Goal: Task Accomplishment & Management: Complete application form

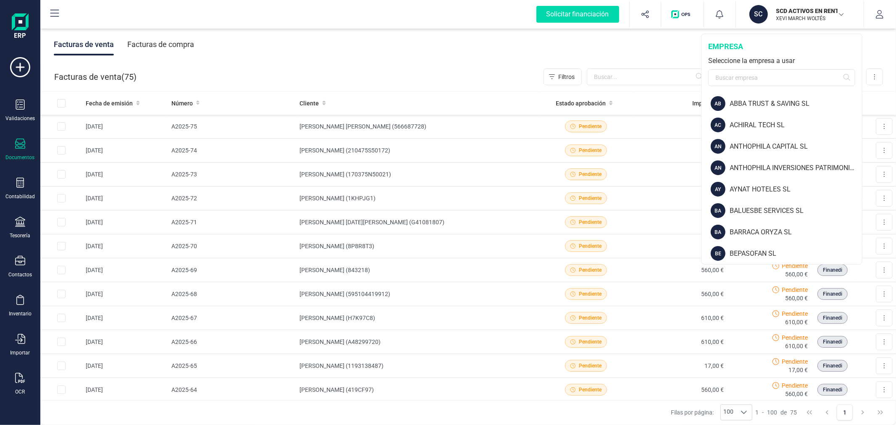
click at [737, 68] on div "empresa Seleccione la empresa a usar" at bounding box center [781, 63] width 160 height 59
click at [737, 78] on input "text" at bounding box center [781, 77] width 147 height 17
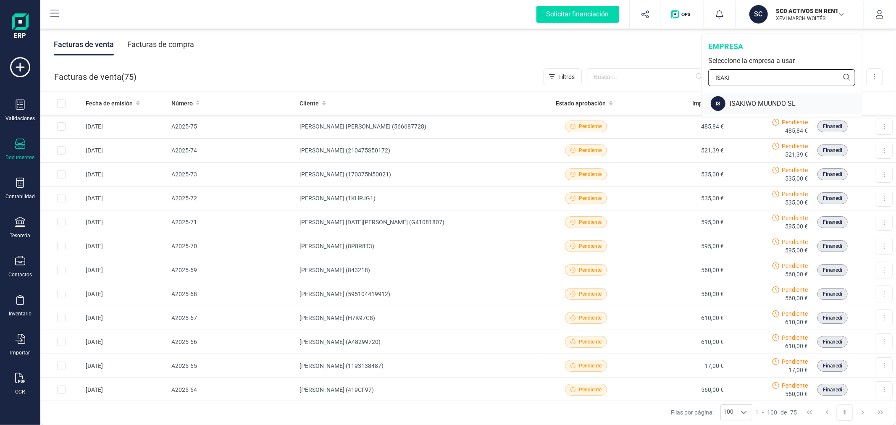
type input "ISAKI"
click at [738, 104] on div "ISAKIWO MUUNDO SL" at bounding box center [795, 104] width 132 height 10
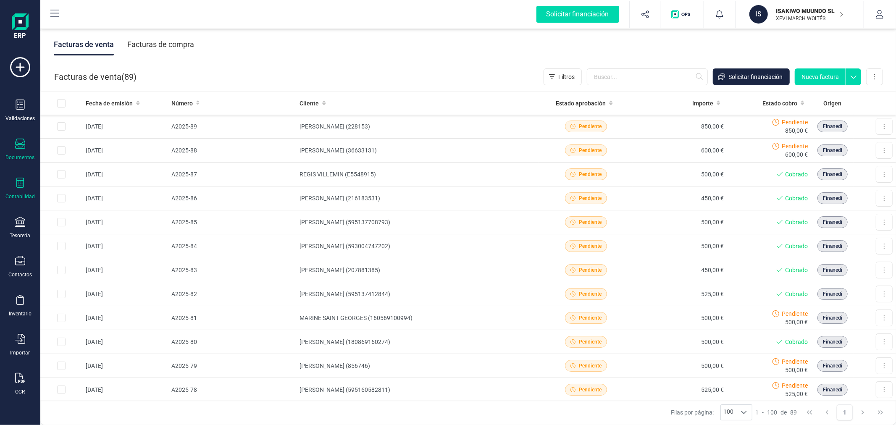
click at [20, 178] on icon at bounding box center [20, 183] width 10 height 10
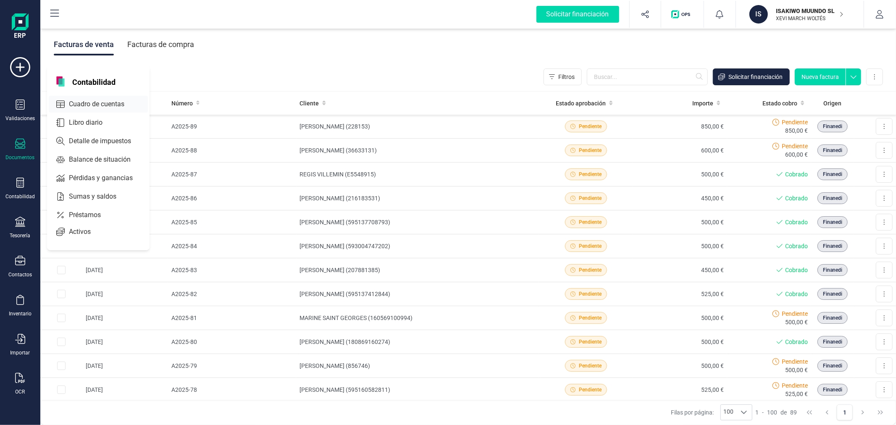
click at [84, 100] on span "Cuadro de cuentas" at bounding box center [103, 104] width 74 height 10
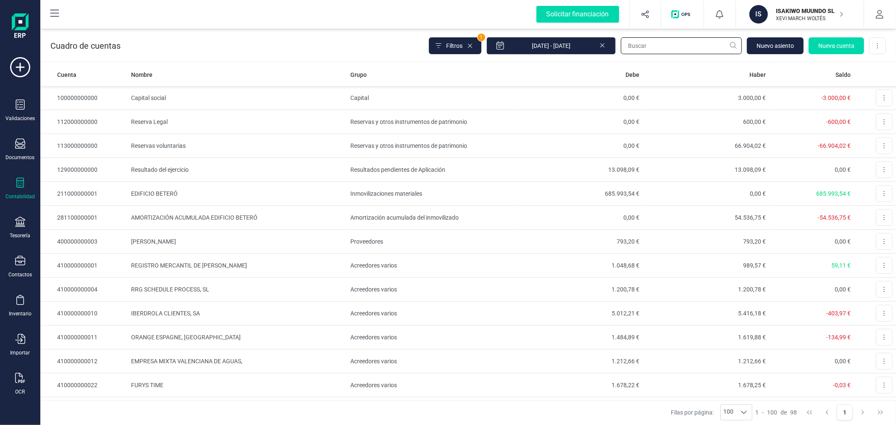
click at [650, 45] on input "text" at bounding box center [681, 45] width 121 height 17
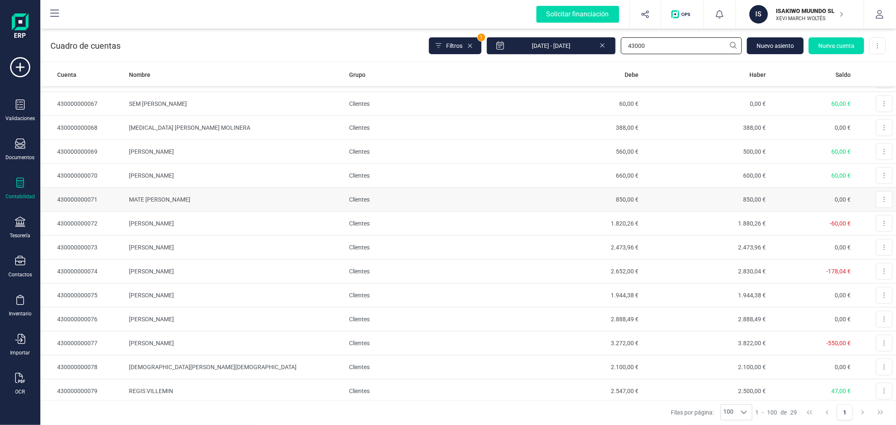
scroll to position [396, 0]
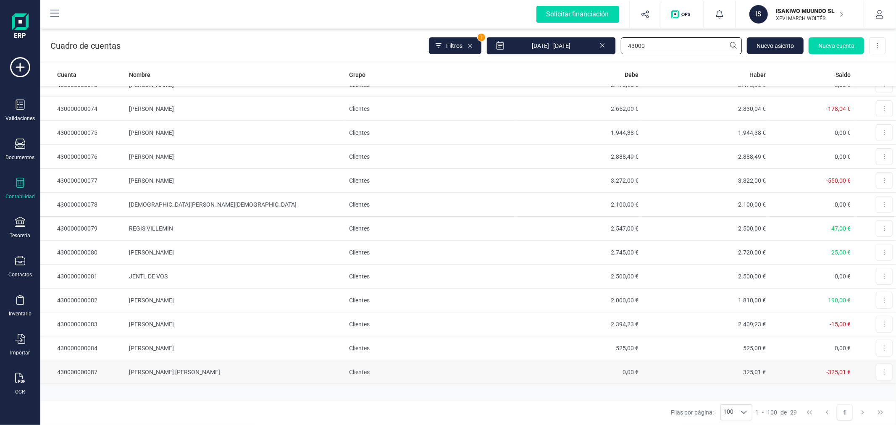
type input "43000"
click at [165, 374] on td "[PERSON_NAME] [PERSON_NAME]" at bounding box center [236, 372] width 220 height 24
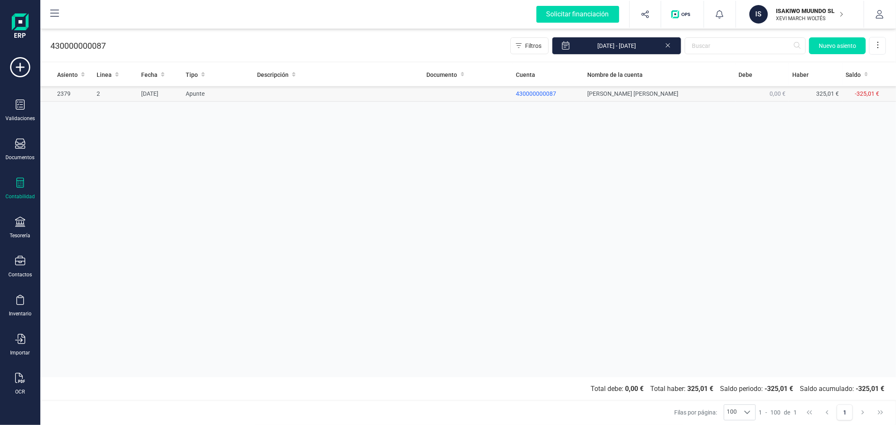
click at [311, 94] on td at bounding box center [338, 94] width 169 height 16
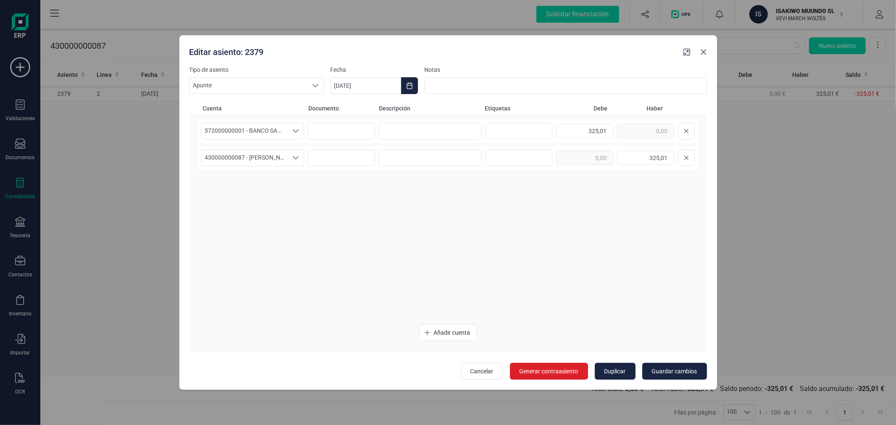
click at [704, 54] on icon "button" at bounding box center [703, 52] width 7 height 7
type input "04/09/2025"
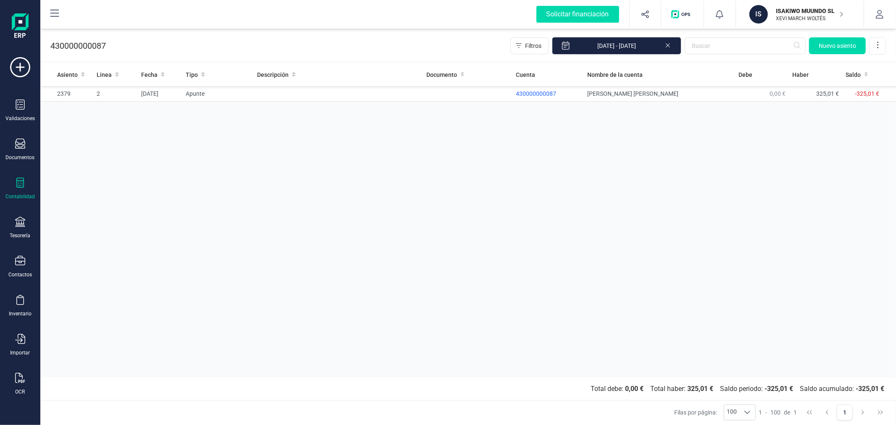
click at [266, 212] on div "Asiento Linea Fecha Tipo Descripción Documento Cuenta Nombre de la cuenta Debe …" at bounding box center [467, 220] width 855 height 314
click at [17, 268] on div at bounding box center [20, 262] width 10 height 12
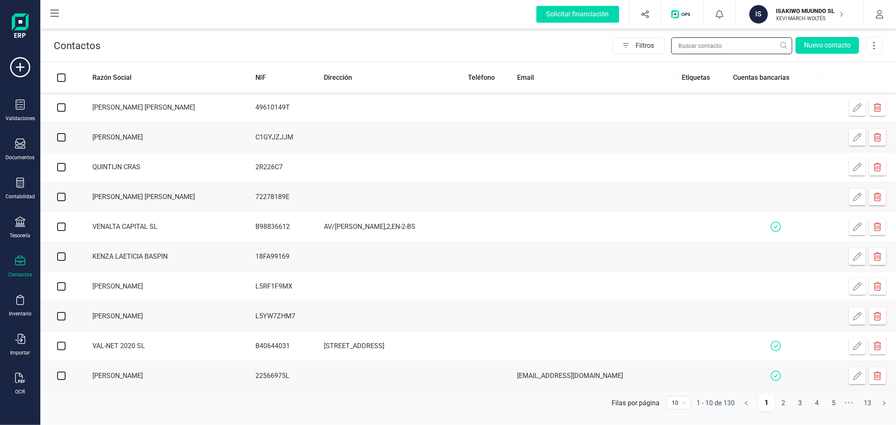
click at [723, 39] on input "text" at bounding box center [731, 45] width 121 height 17
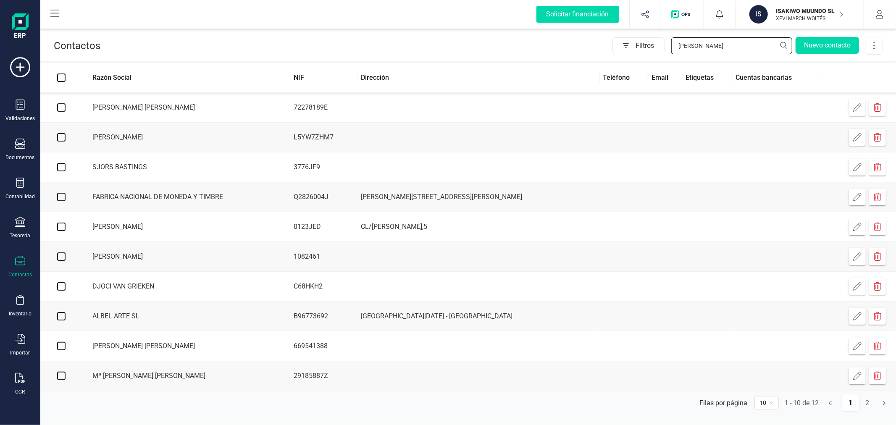
type input "J"
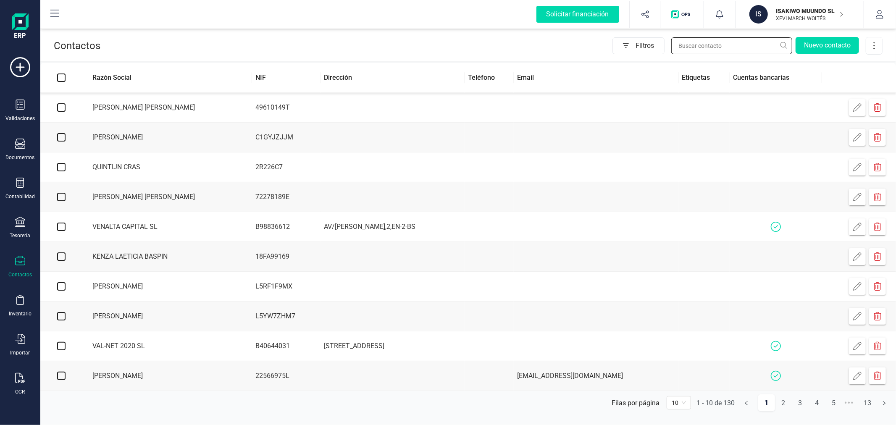
click at [717, 52] on input "text" at bounding box center [731, 45] width 121 height 17
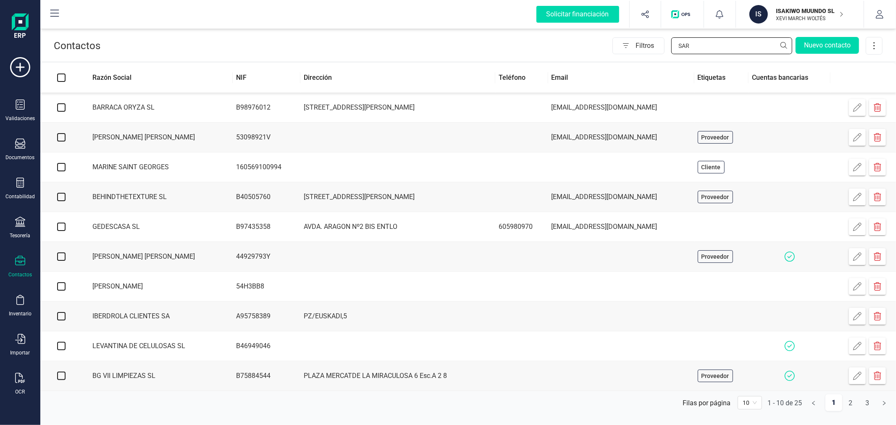
type input "[PERSON_NAME]"
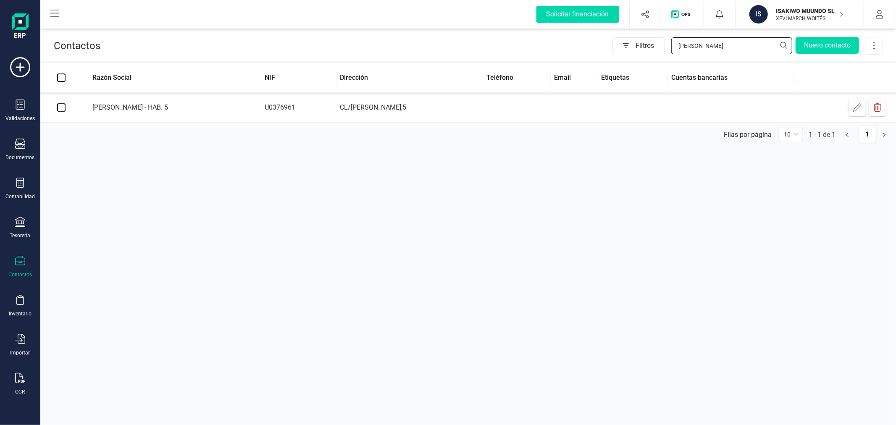
click at [717, 52] on input "[PERSON_NAME]" at bounding box center [731, 45] width 121 height 17
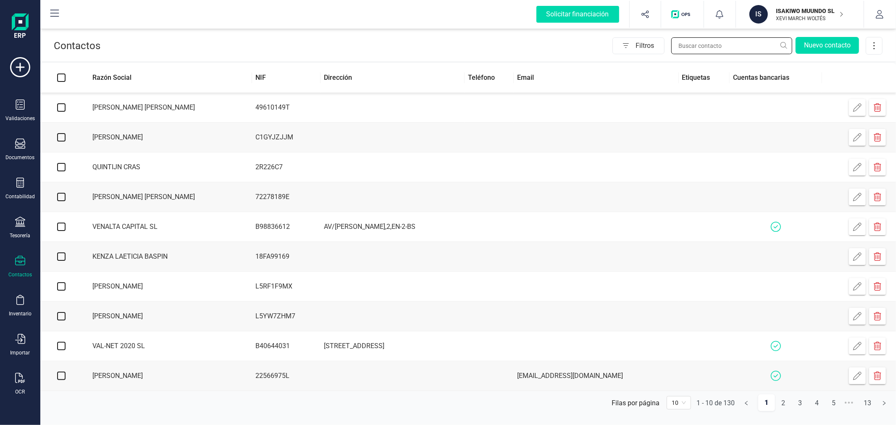
click at [714, 45] on input "text" at bounding box center [731, 45] width 121 height 17
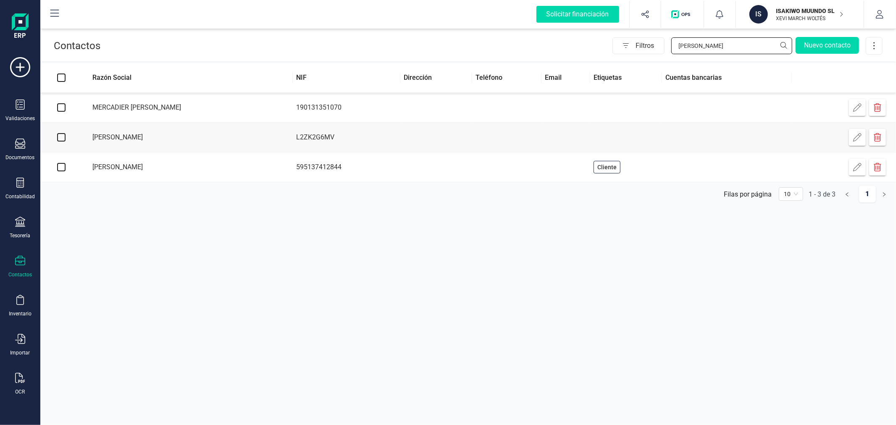
type input "[PERSON_NAME]"
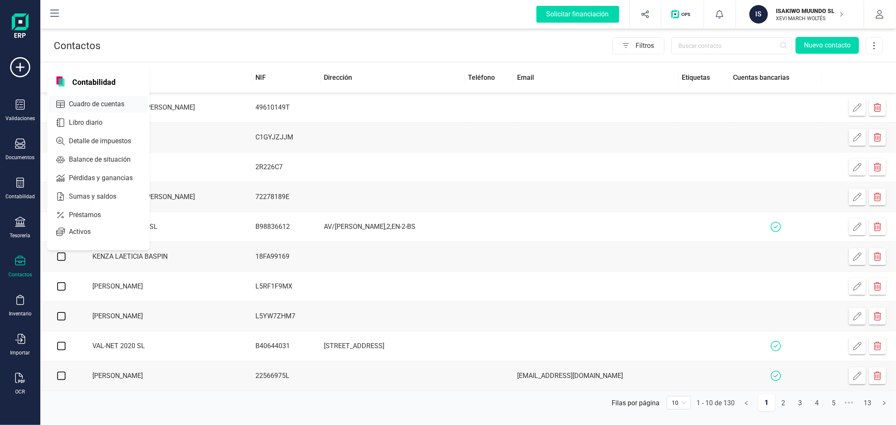
click at [118, 106] on span "Cuadro de cuentas" at bounding box center [103, 104] width 74 height 10
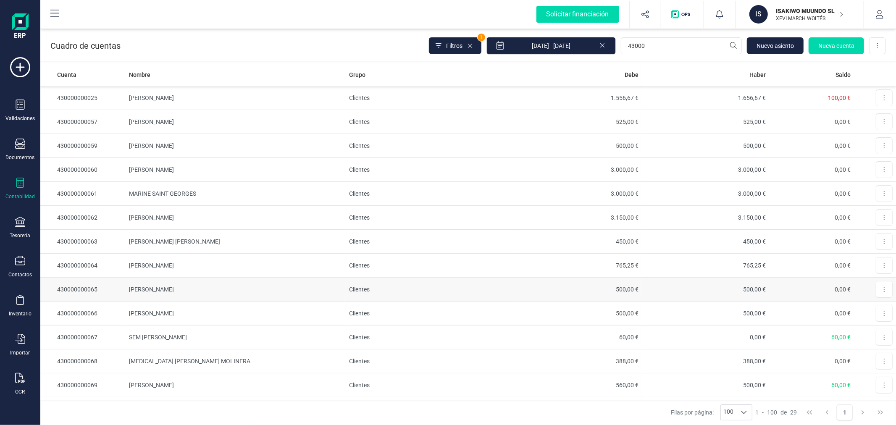
scroll to position [396, 0]
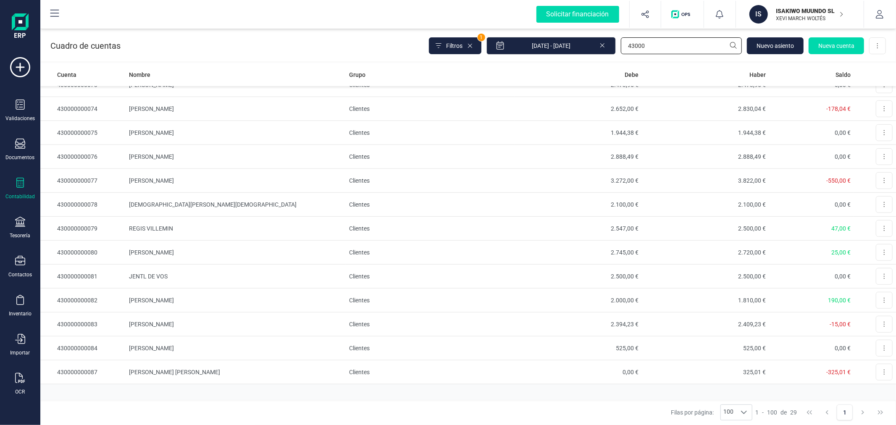
click at [658, 47] on input "43000" at bounding box center [681, 45] width 121 height 17
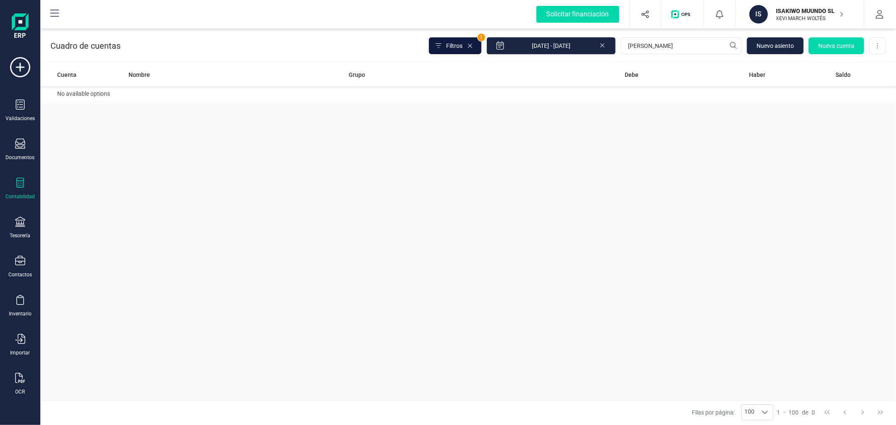
click at [456, 42] on span "Filtros" at bounding box center [454, 46] width 16 height 8
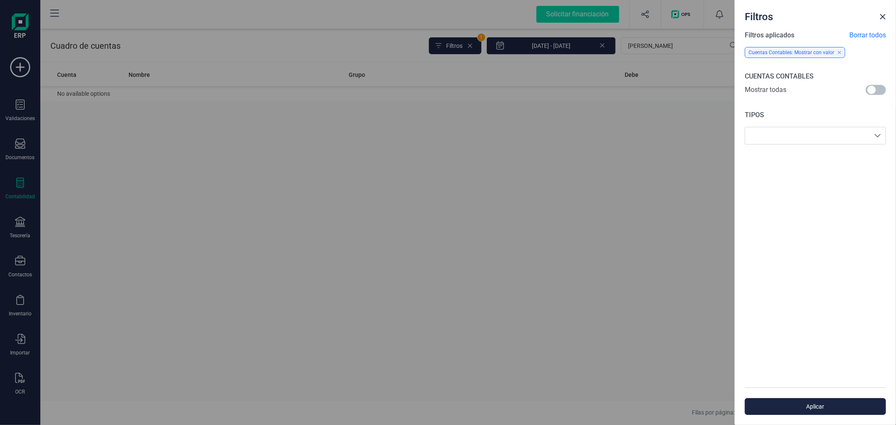
click at [874, 91] on span at bounding box center [876, 90] width 20 height 10
click at [808, 405] on span "Aplicar" at bounding box center [815, 406] width 122 height 8
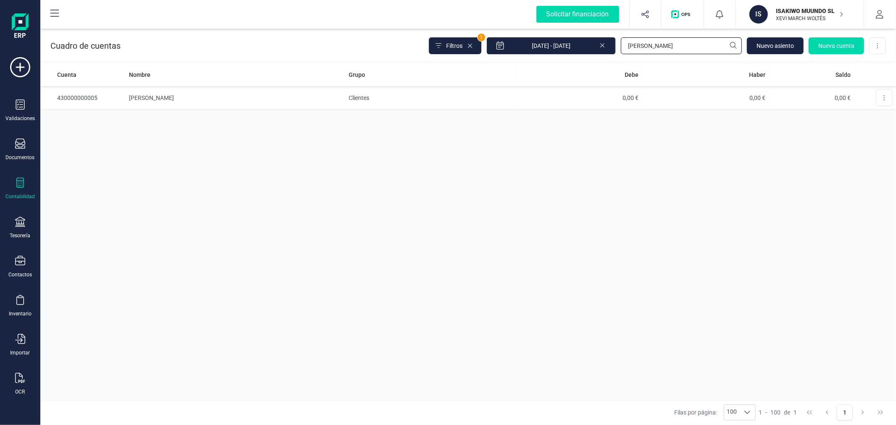
click at [647, 43] on input "[PERSON_NAME]" at bounding box center [681, 45] width 121 height 17
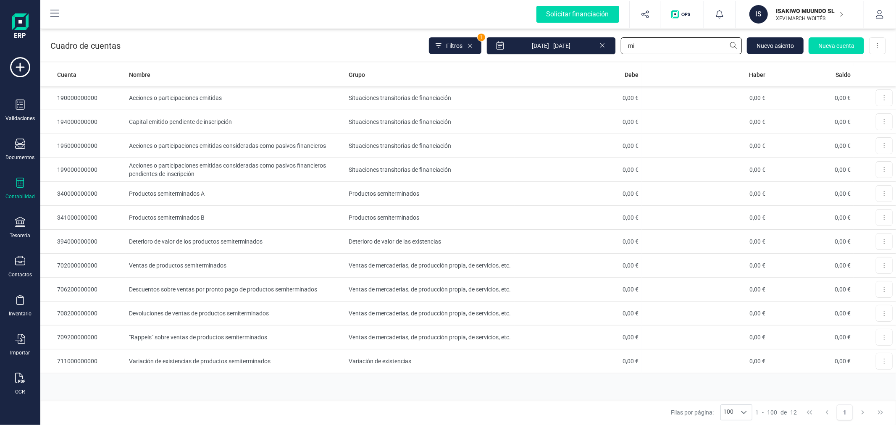
type input "m"
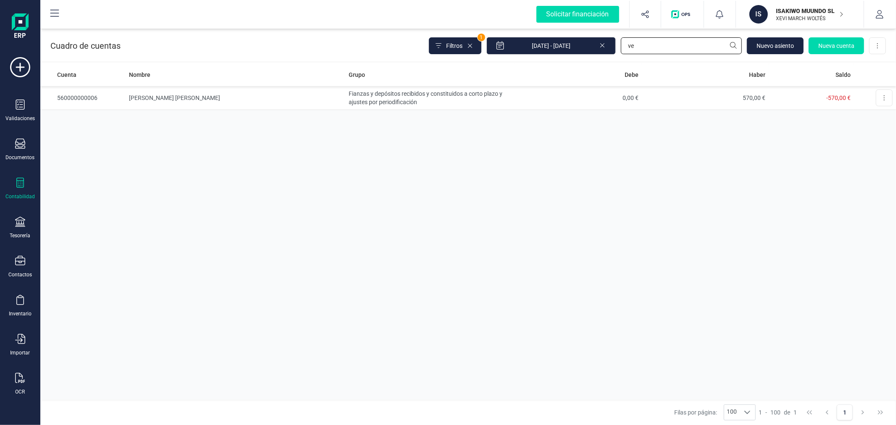
type input "v"
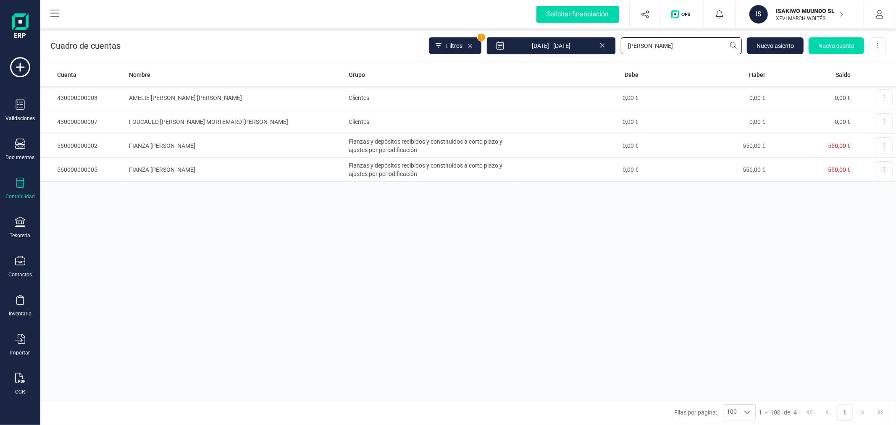
click at [657, 43] on input "[PERSON_NAME]" at bounding box center [681, 45] width 121 height 17
type input "c"
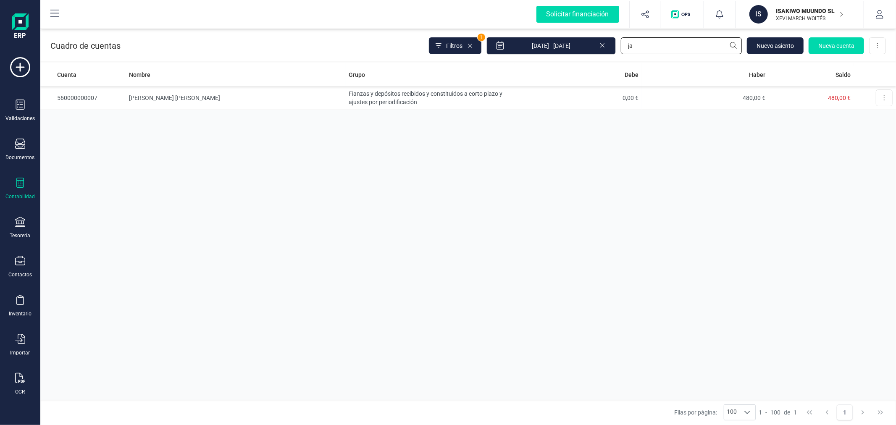
type input "j"
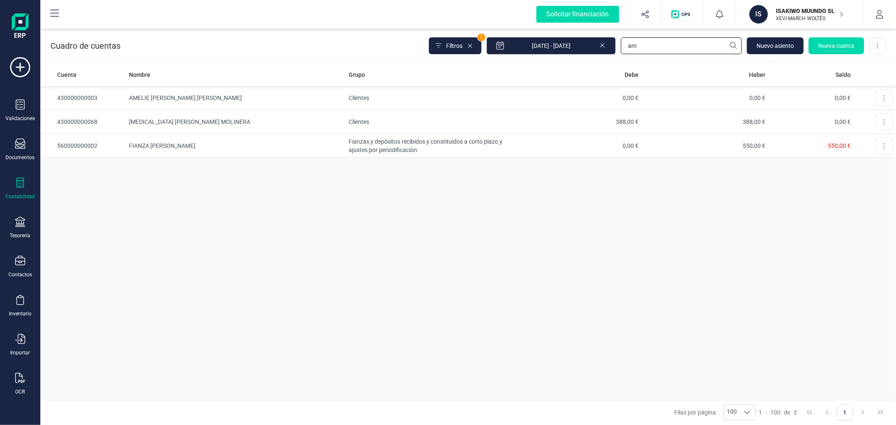
type input "a"
click at [676, 44] on input "[PERSON_NAME]" at bounding box center [681, 45] width 121 height 17
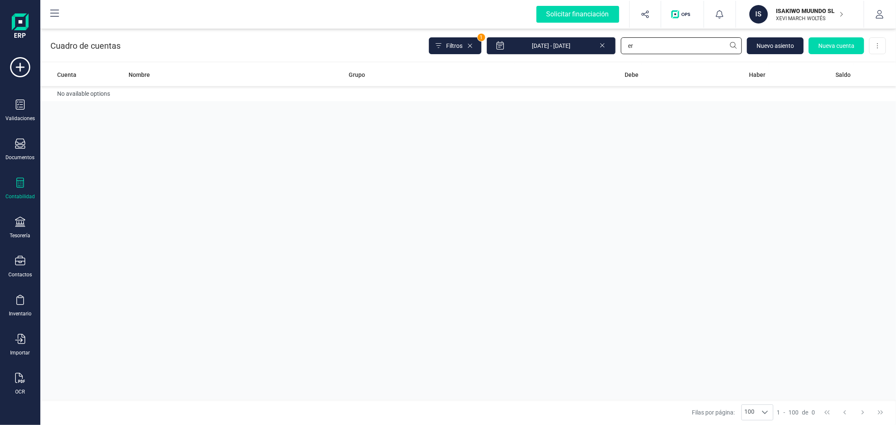
type input "e"
type input "t"
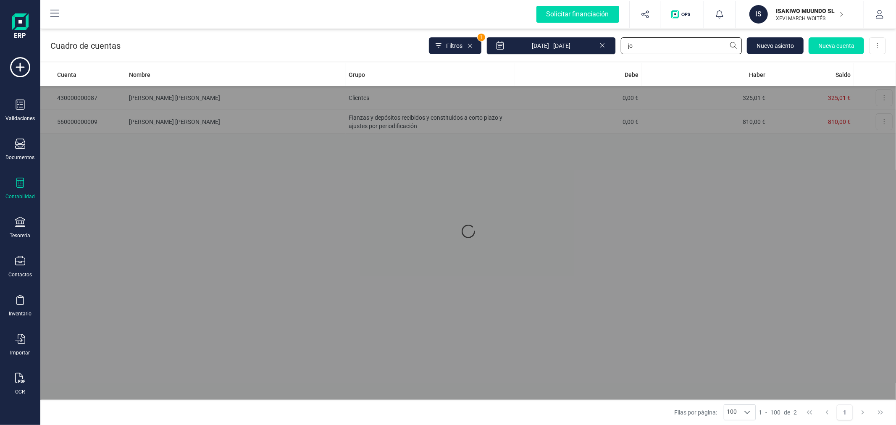
type input "j"
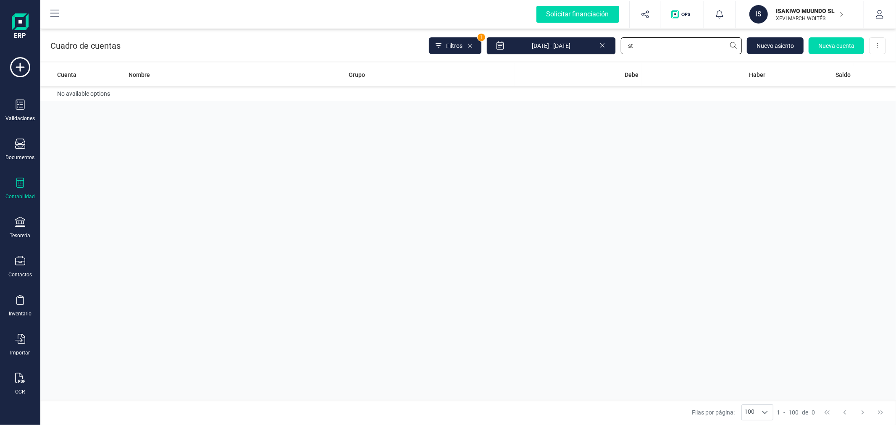
type input "s"
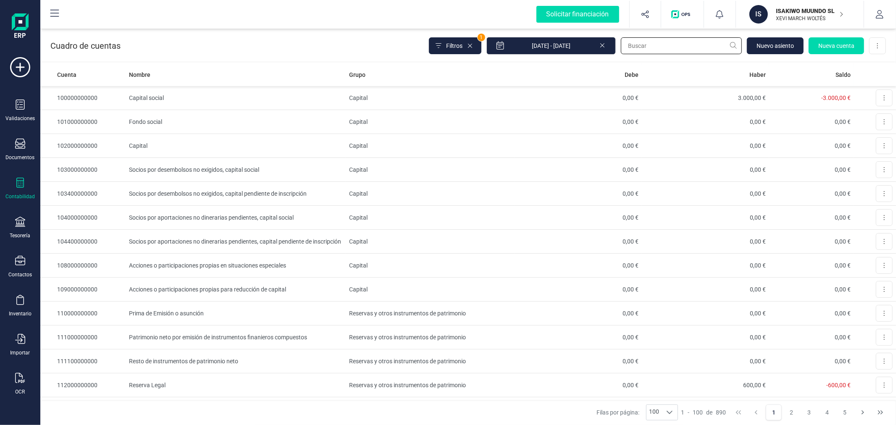
click at [676, 44] on input "text" at bounding box center [681, 45] width 121 height 17
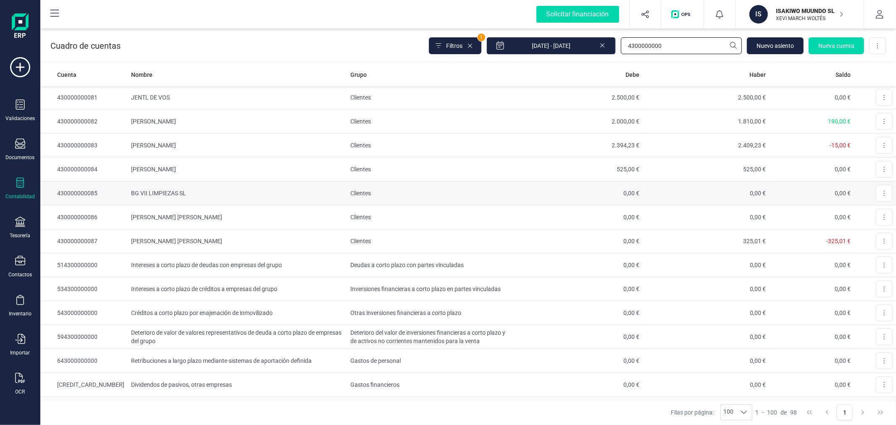
scroll to position [2051, 0]
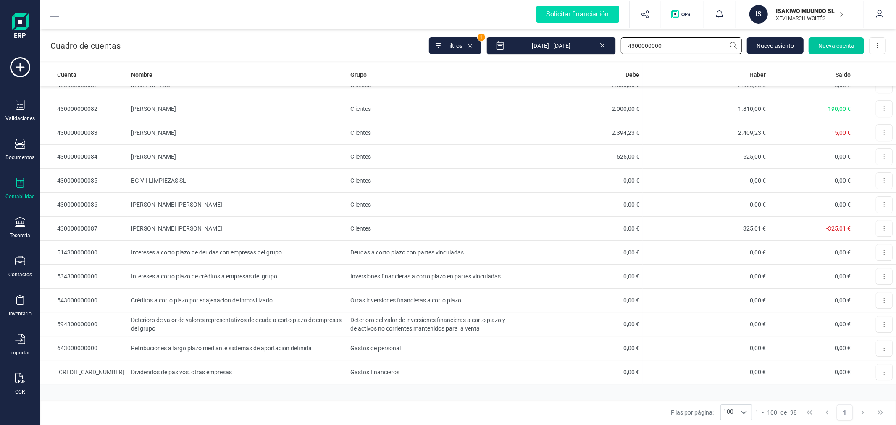
type input "4300000000"
click at [829, 40] on button "Nueva cuenta" at bounding box center [835, 45] width 55 height 17
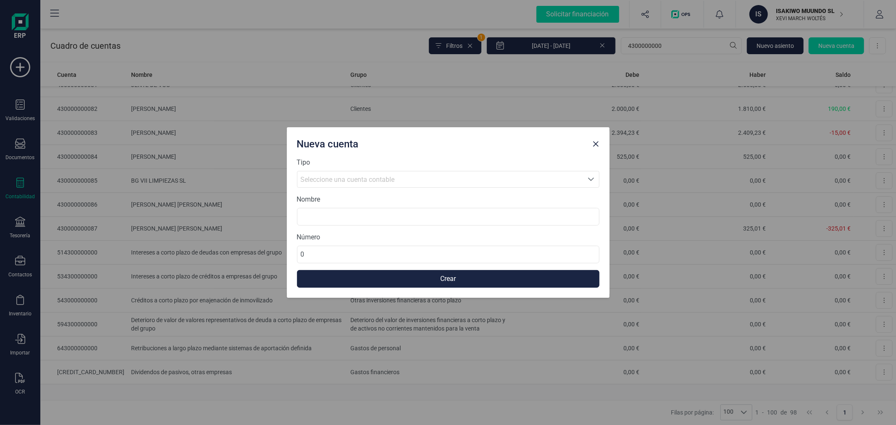
click at [456, 177] on div "Seleccione una cuenta contable" at bounding box center [440, 180] width 279 height 10
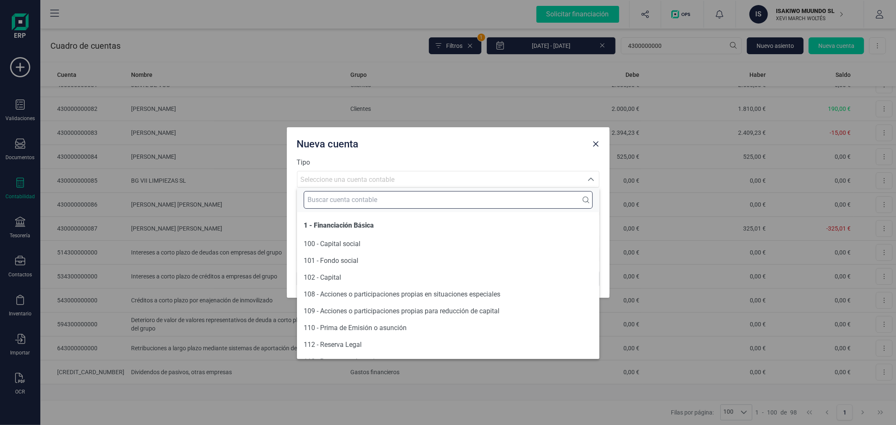
click at [451, 201] on input "text" at bounding box center [448, 200] width 289 height 18
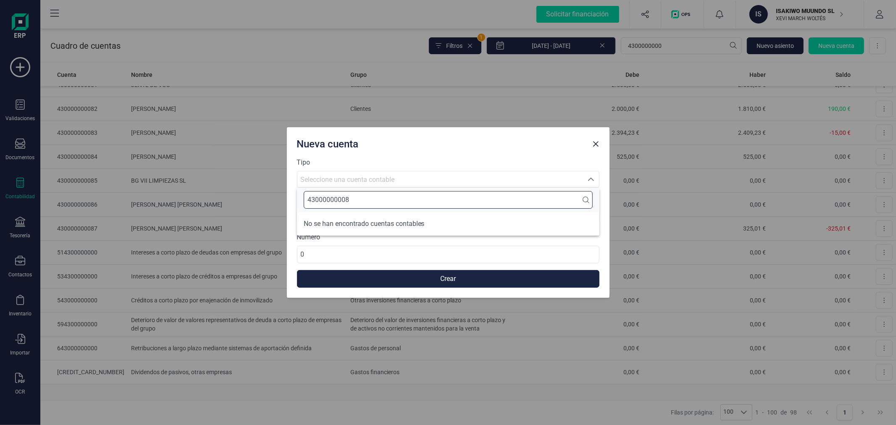
type input "430000000088"
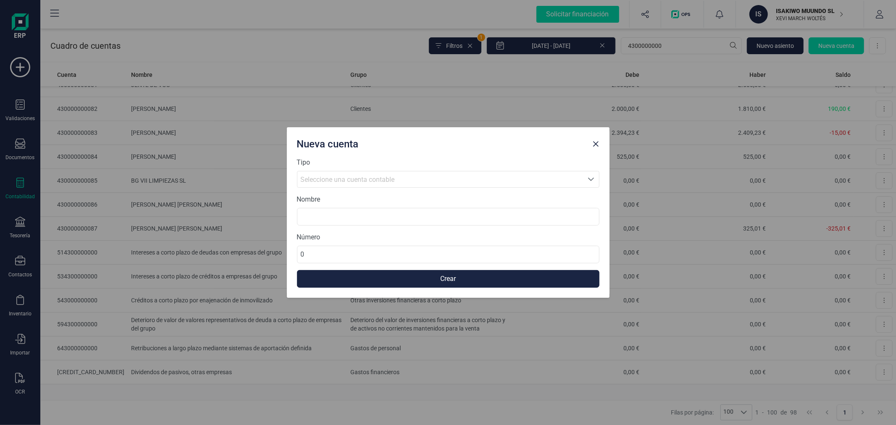
click at [459, 181] on div "Seleccione una cuenta contable" at bounding box center [440, 180] width 279 height 10
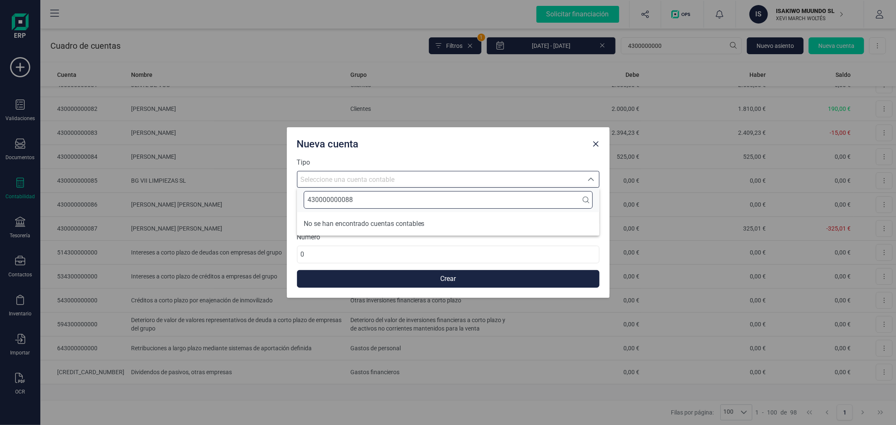
click at [447, 202] on input "430000000088" at bounding box center [448, 200] width 289 height 18
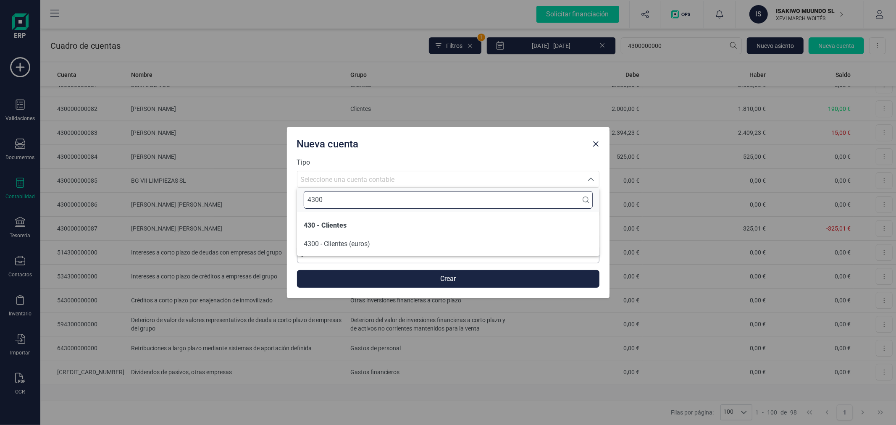
type input "4300"
click at [355, 245] on span "4300 - Clientes (euros)" at bounding box center [337, 244] width 66 height 8
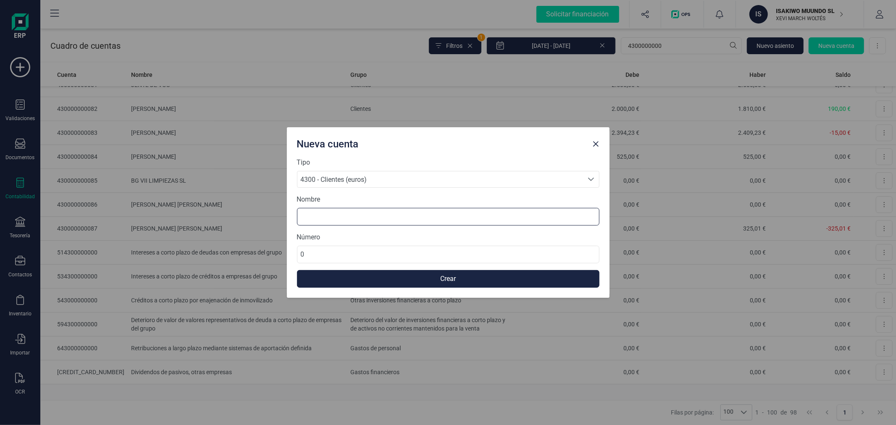
click at [344, 219] on input at bounding box center [448, 217] width 302 height 18
type input "[PERSON_NAME]"
type input "430000000088"
click at [386, 283] on button "Crear" at bounding box center [448, 279] width 302 height 18
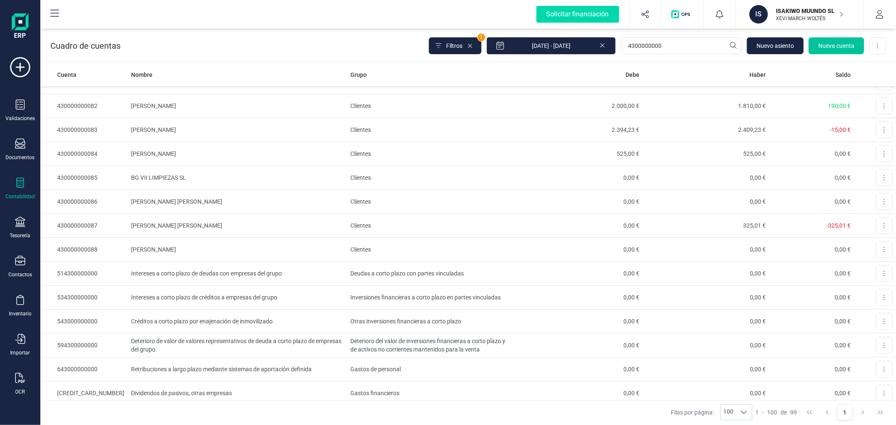
click at [832, 39] on button "Nueva cuenta" at bounding box center [835, 45] width 55 height 17
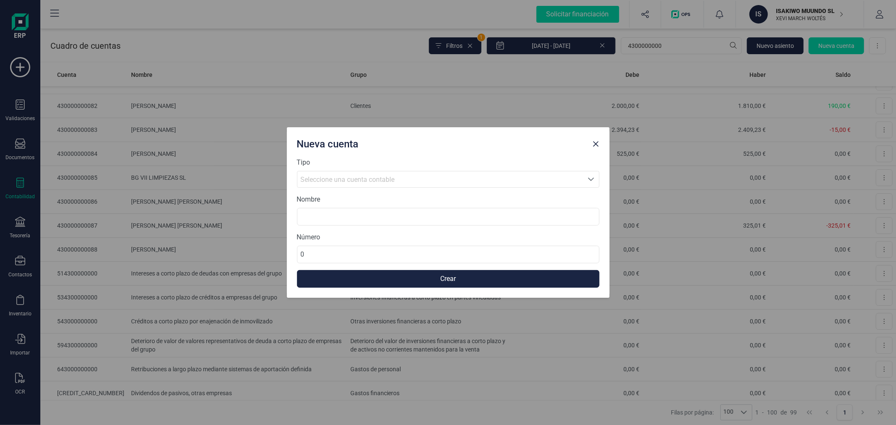
click at [383, 183] on span "Seleccione una cuenta contable" at bounding box center [348, 180] width 94 height 8
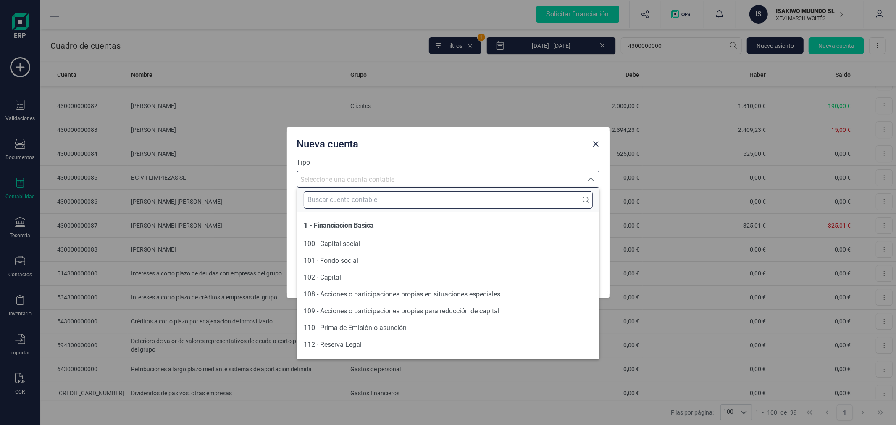
click at [370, 196] on input "text" at bounding box center [448, 200] width 289 height 18
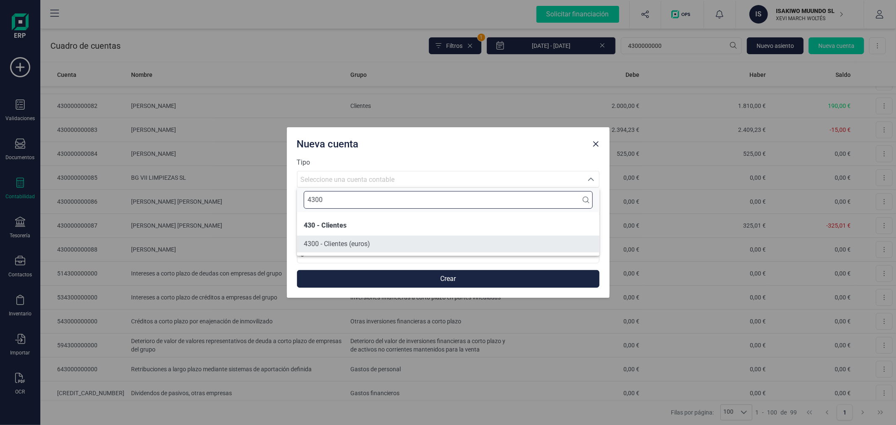
type input "4300"
click at [370, 250] on li "4300 - Clientes (euros)" at bounding box center [448, 244] width 302 height 17
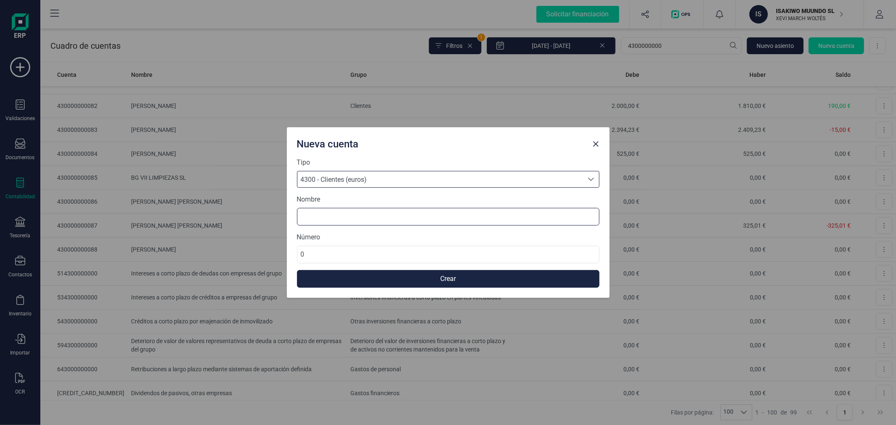
click at [365, 215] on input at bounding box center [448, 217] width 302 height 18
type input "[PERSON_NAME] ROT"
type input "430000000089"
click at [387, 280] on button "Crear" at bounding box center [448, 279] width 302 height 18
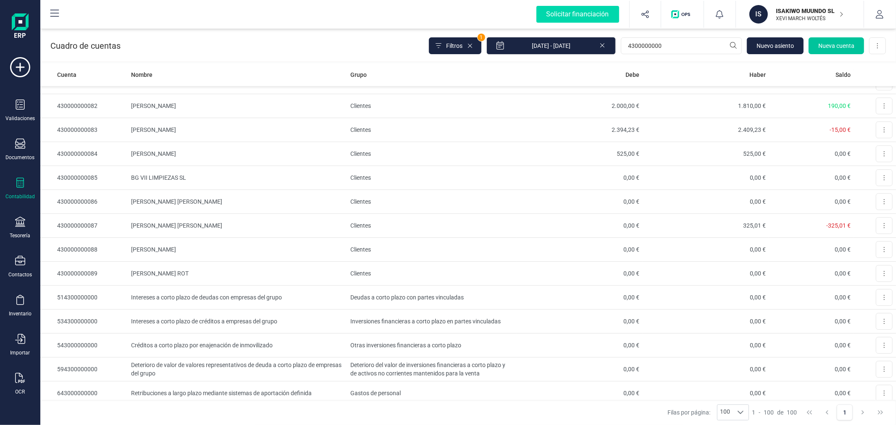
click at [833, 39] on button "Nueva cuenta" at bounding box center [835, 45] width 55 height 17
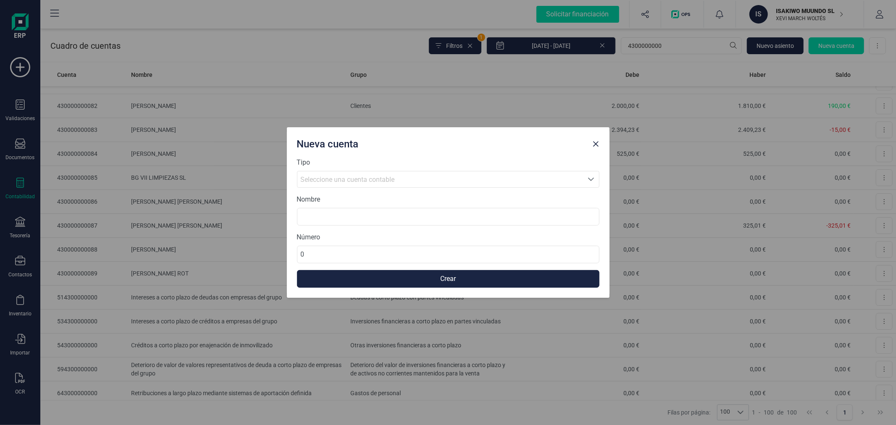
click at [358, 178] on span "Seleccione una cuenta contable" at bounding box center [348, 180] width 94 height 8
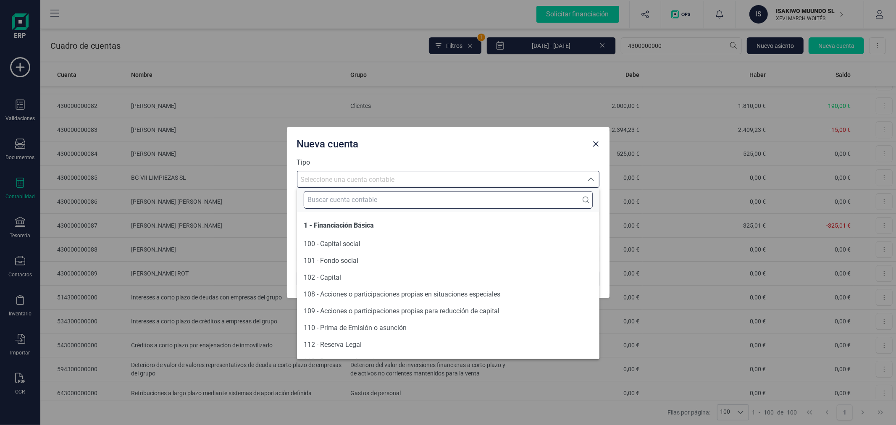
click at [355, 199] on input "text" at bounding box center [448, 200] width 289 height 18
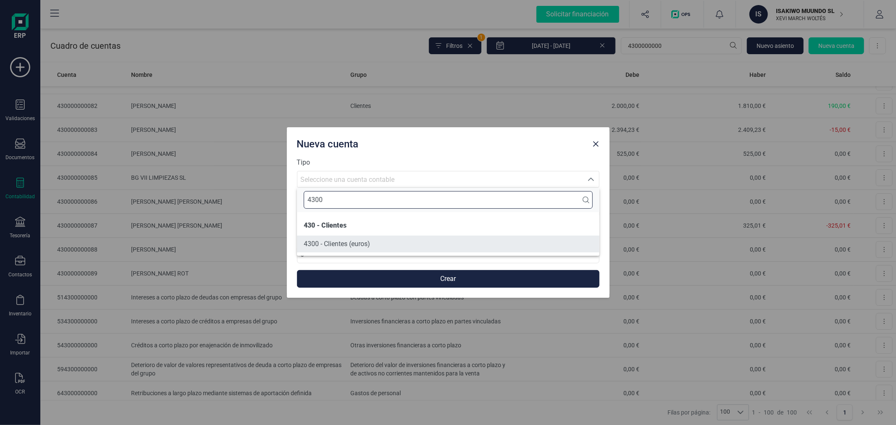
type input "4300"
click at [362, 244] on span "4300 - Clientes (euros)" at bounding box center [337, 244] width 66 height 8
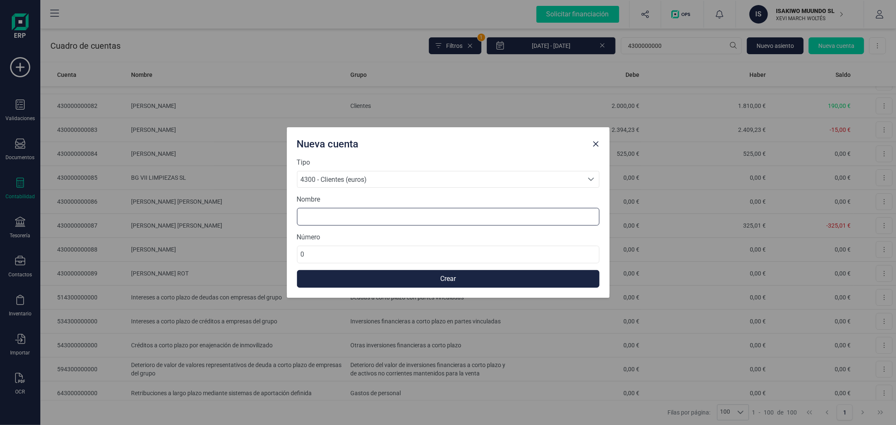
click at [366, 213] on input at bounding box center [448, 217] width 302 height 18
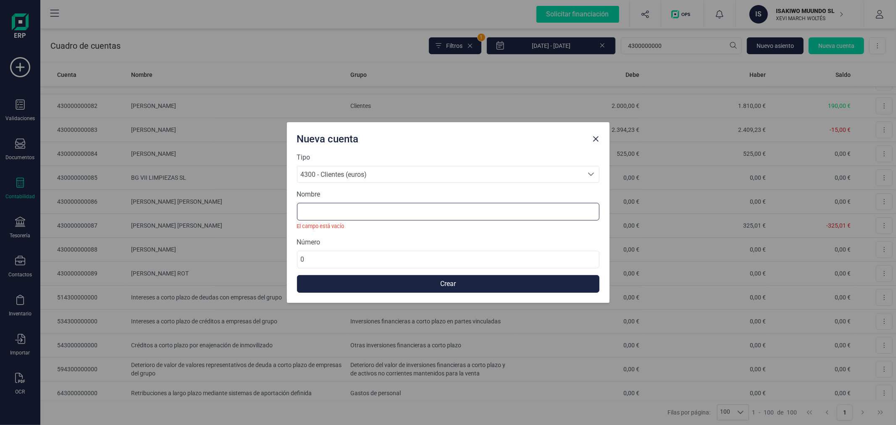
click at [320, 203] on input at bounding box center [448, 212] width 302 height 18
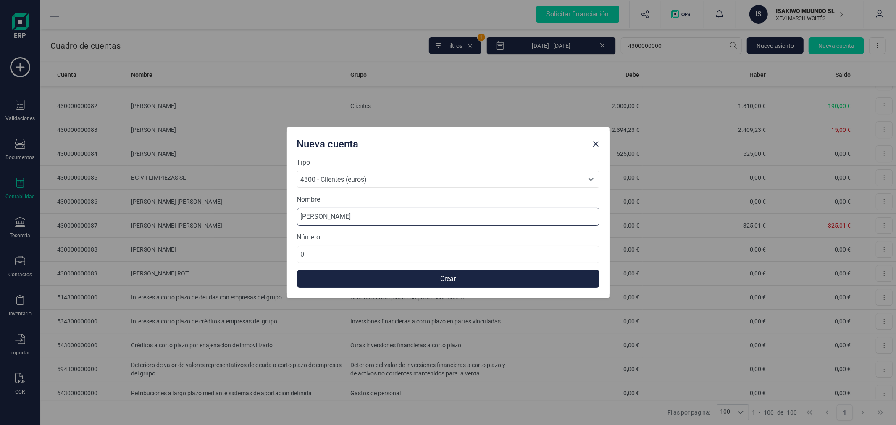
type input "[PERSON_NAME]"
type input "430000000090"
click at [420, 274] on button "Crear" at bounding box center [448, 279] width 302 height 18
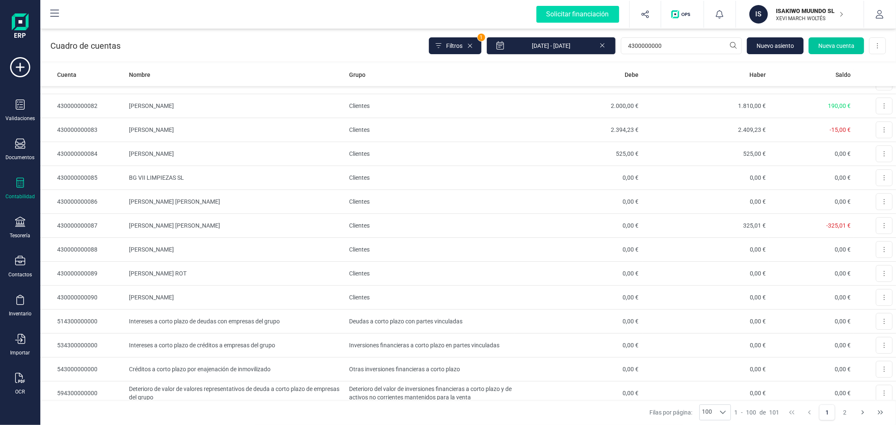
click at [837, 42] on span "Nueva cuenta" at bounding box center [836, 46] width 36 height 8
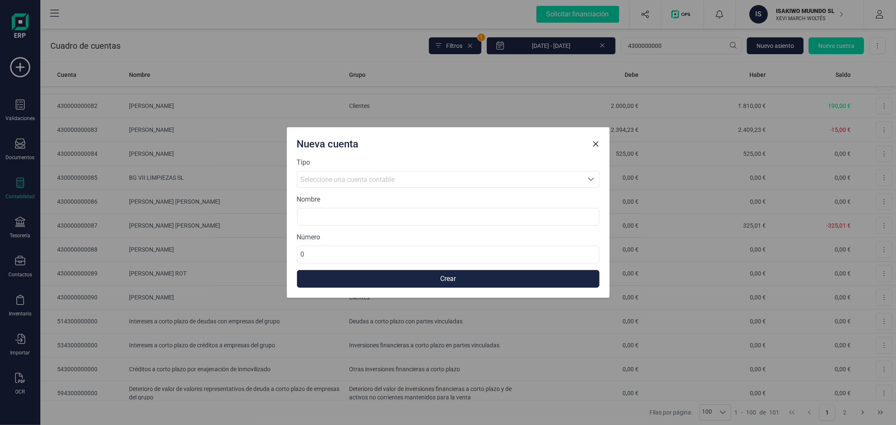
click at [482, 173] on span "Seleccione una cuenta contable" at bounding box center [440, 179] width 286 height 16
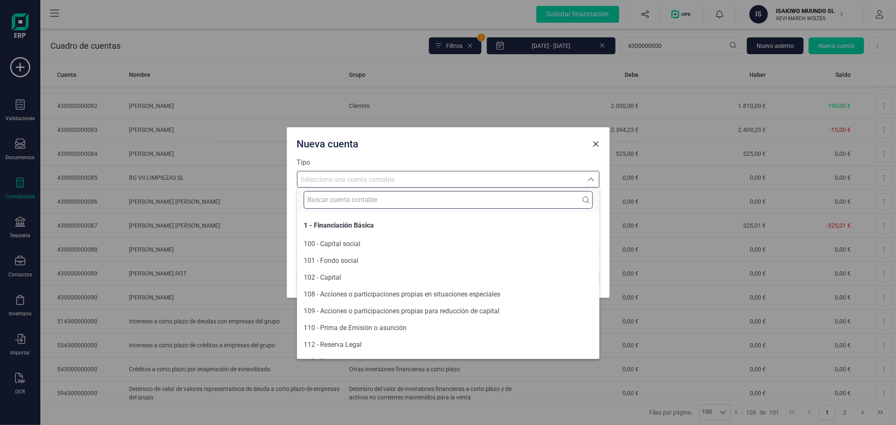
click at [430, 195] on input "text" at bounding box center [448, 200] width 289 height 18
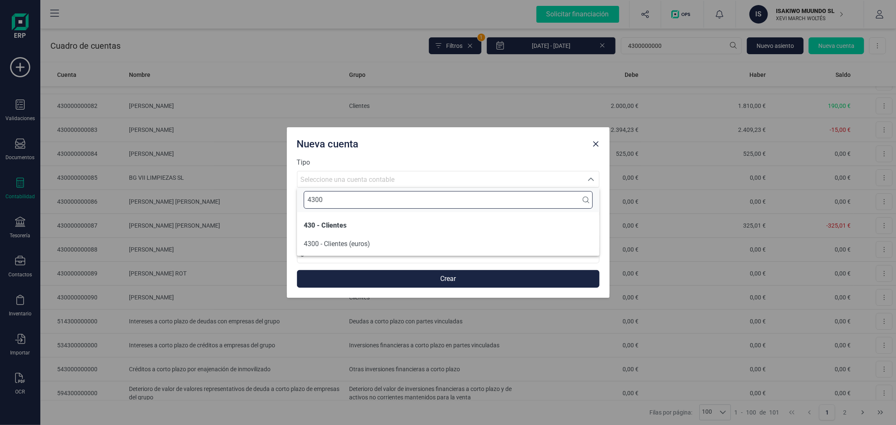
type input "4300"
click at [331, 245] on span "4300 - Clientes (euros)" at bounding box center [337, 244] width 66 height 8
click at [347, 217] on input at bounding box center [448, 217] width 302 height 18
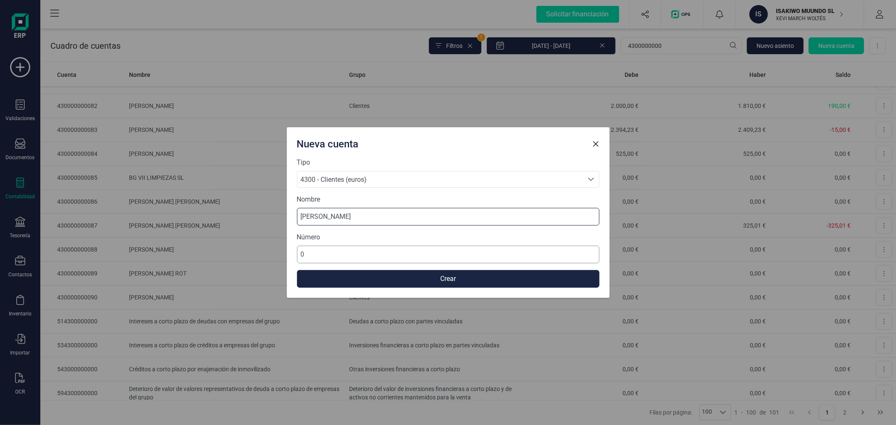
type input "[PERSON_NAME]"
click at [341, 253] on input "0" at bounding box center [448, 255] width 302 height 18
type input "430000000091"
click at [405, 285] on button "Crear" at bounding box center [448, 279] width 302 height 18
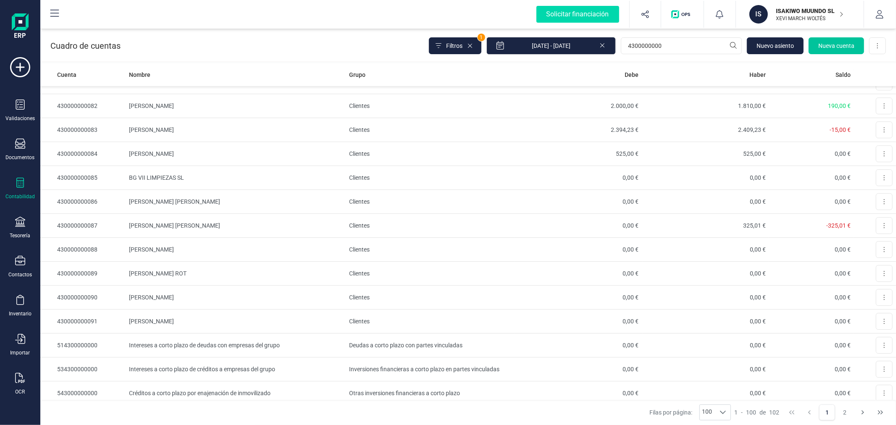
click at [826, 39] on button "Nueva cuenta" at bounding box center [835, 45] width 55 height 17
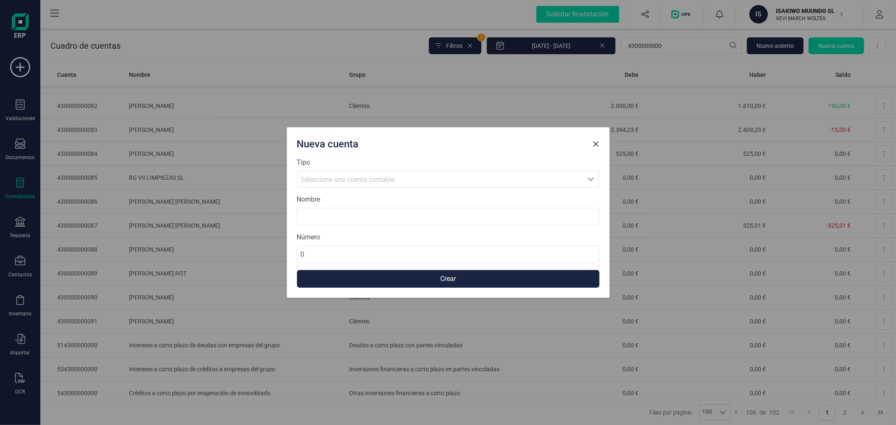
click at [395, 181] on span "Seleccione una cuenta contable" at bounding box center [348, 180] width 94 height 8
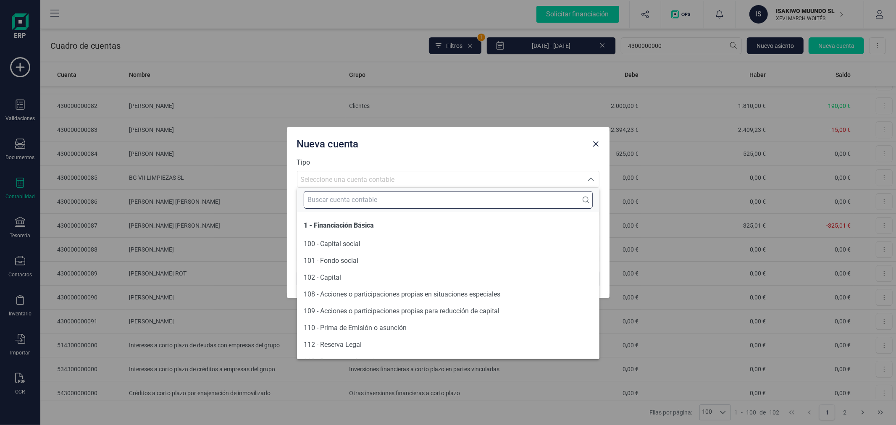
click at [392, 199] on input "text" at bounding box center [448, 200] width 289 height 18
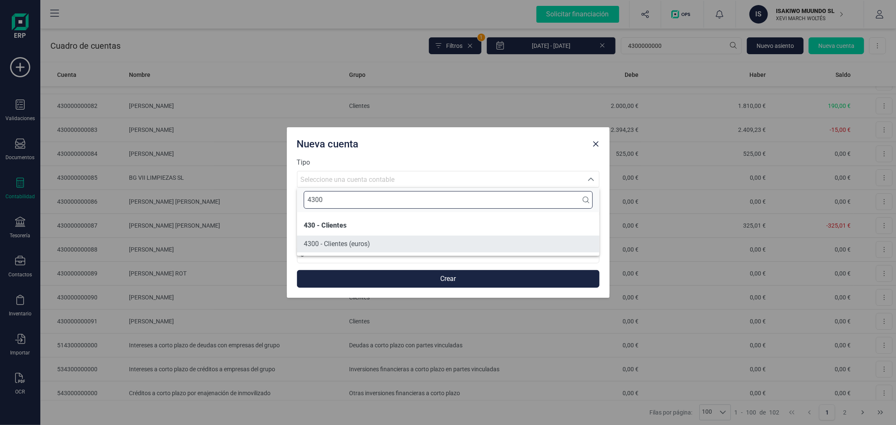
type input "4300"
click at [363, 248] on span "4300 - Clientes (euros)" at bounding box center [337, 244] width 66 height 10
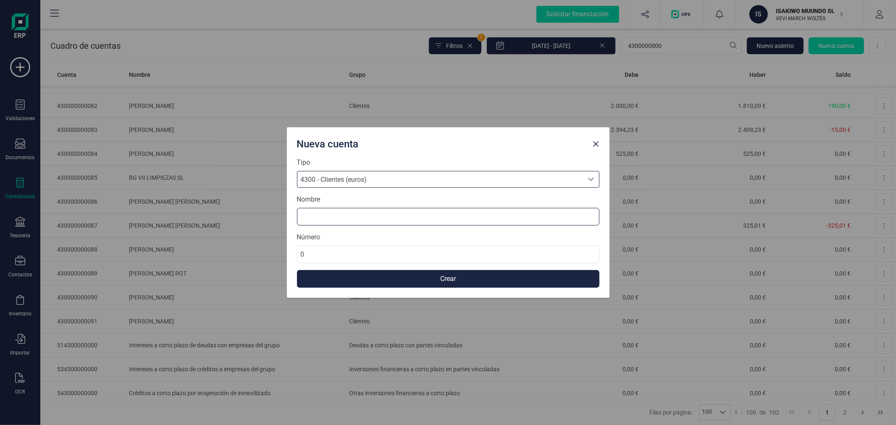
click at [353, 216] on input at bounding box center [448, 217] width 302 height 18
type input "[PERSON_NAME]"
type input "430000000092"
click at [393, 275] on button "Crear" at bounding box center [448, 279] width 302 height 18
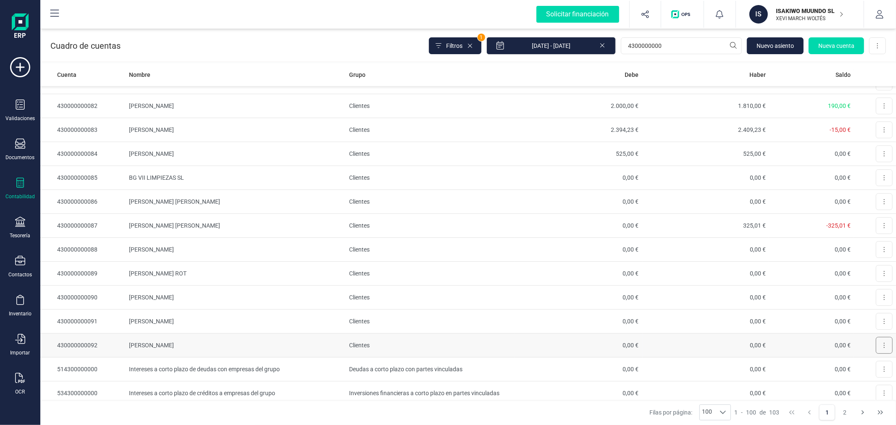
click at [883, 348] on icon at bounding box center [884, 345] width 2 height 7
click at [854, 371] on button "Editar" at bounding box center [870, 365] width 43 height 17
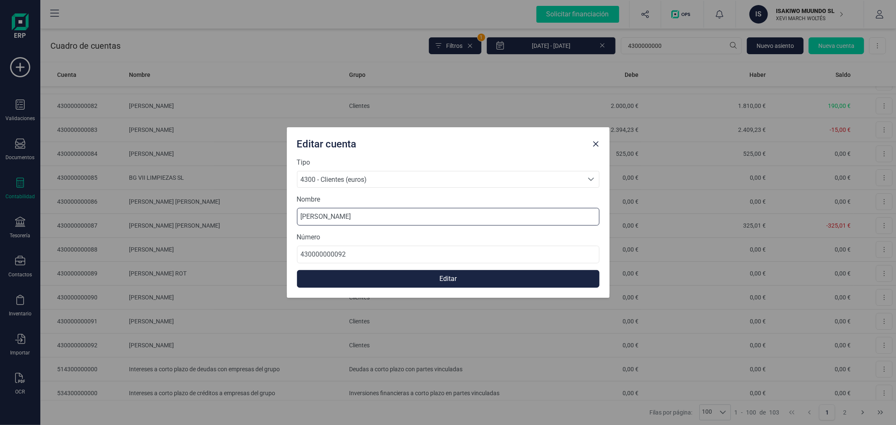
drag, startPoint x: 365, startPoint y: 216, endPoint x: 283, endPoint y: 220, distance: 81.5
click at [283, 220] on div "Editar cuenta Tipo 4300 - Clientes (euros) 4300 - Clientes (euros) 4300 - Clien…" at bounding box center [448, 212] width 896 height 425
type input "[PERSON_NAME]"
click at [490, 278] on button "Editar" at bounding box center [448, 279] width 302 height 18
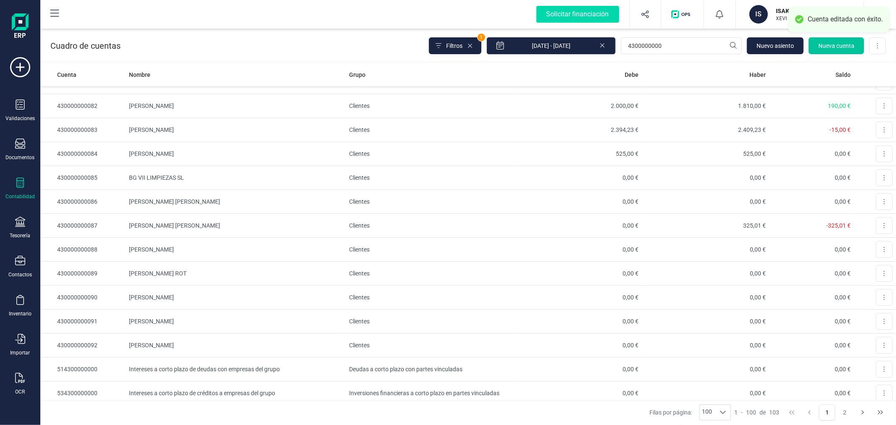
click at [832, 44] on span "Nueva cuenta" at bounding box center [836, 46] width 36 height 8
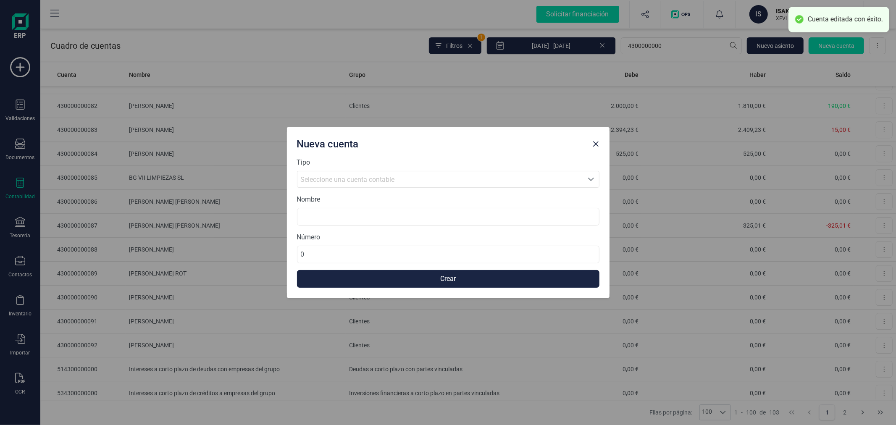
click at [352, 171] on span "Seleccione una cuenta contable" at bounding box center [440, 179] width 286 height 16
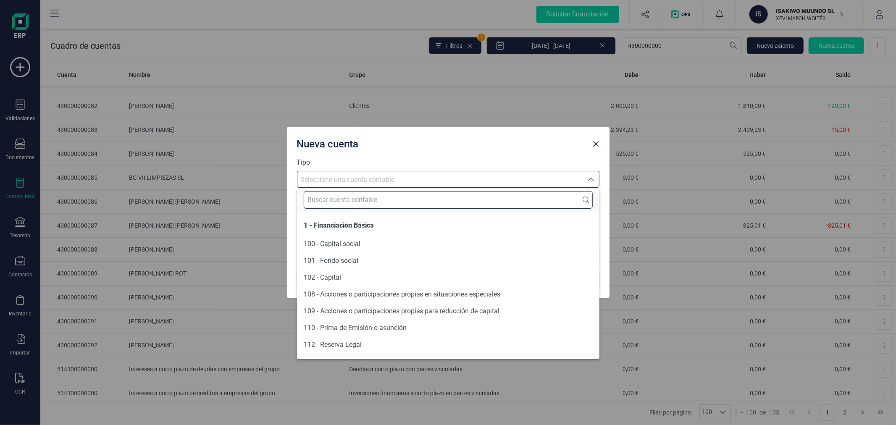
click at [358, 202] on input "text" at bounding box center [448, 200] width 289 height 18
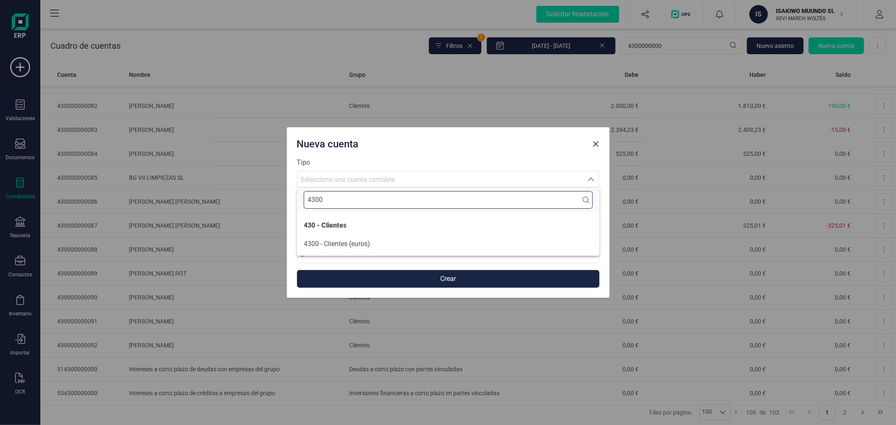
type input "4300"
click at [359, 246] on span "4300 - Clientes (euros)" at bounding box center [337, 244] width 66 height 8
click at [362, 216] on input at bounding box center [448, 217] width 302 height 18
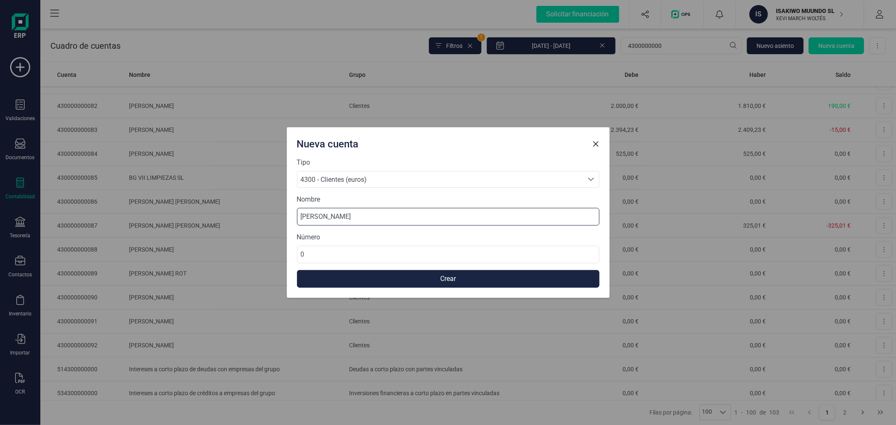
type input "[PERSON_NAME]"
type input "430000000093"
click at [401, 283] on button "Crear" at bounding box center [448, 279] width 302 height 18
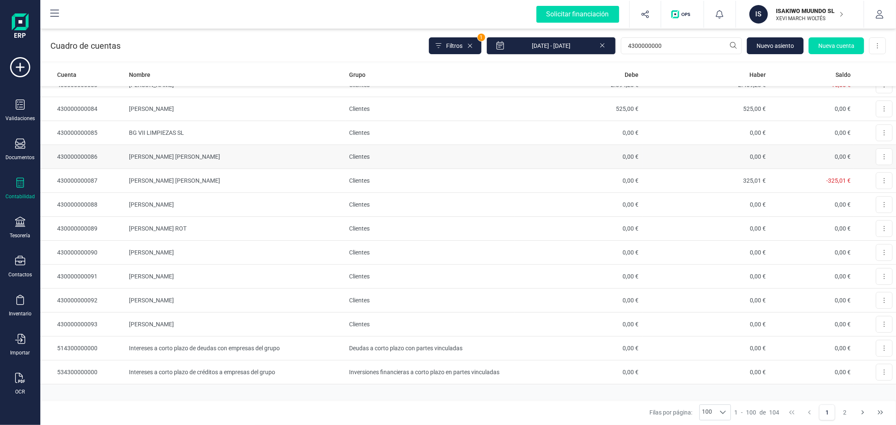
scroll to position [2099, 0]
click at [834, 42] on span "Nueva cuenta" at bounding box center [836, 46] width 36 height 8
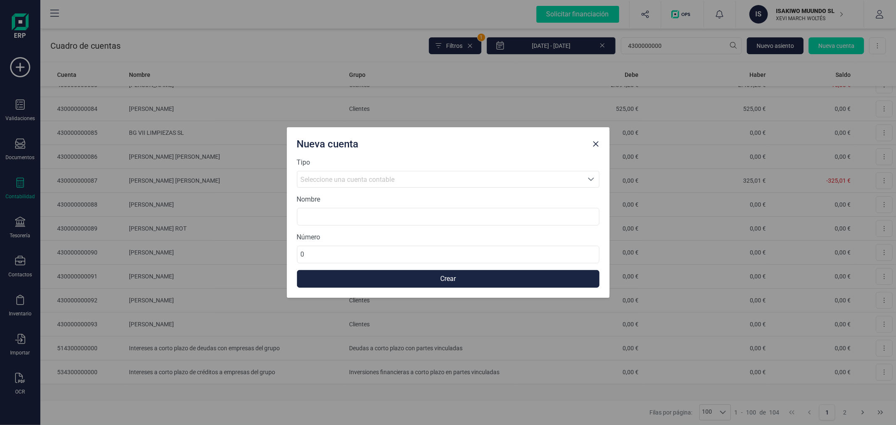
click at [370, 178] on span "Seleccione una cuenta contable" at bounding box center [348, 180] width 94 height 8
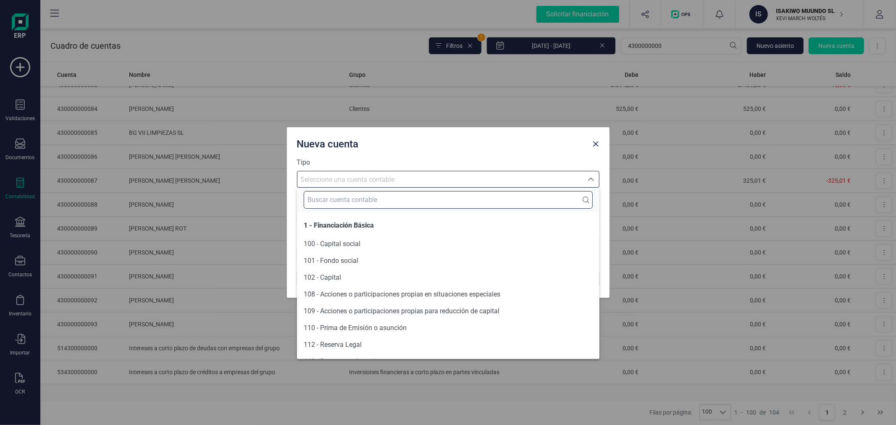
click at [367, 198] on input "text" at bounding box center [448, 200] width 289 height 18
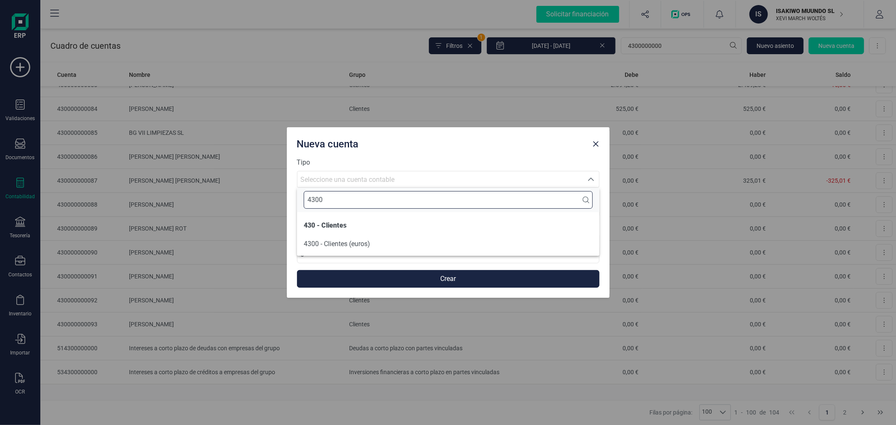
type input "4300"
click at [367, 244] on span "4300 - Clientes (euros)" at bounding box center [337, 244] width 66 height 8
click at [379, 222] on input at bounding box center [448, 217] width 302 height 18
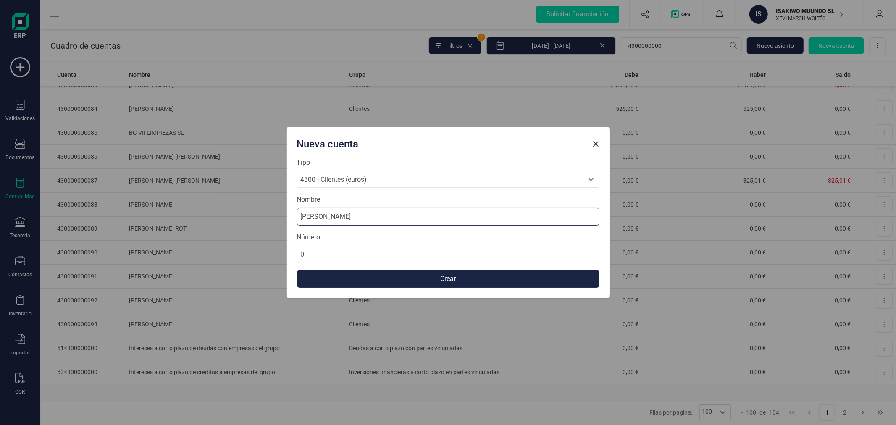
type input "[PERSON_NAME]"
type input "430000000094"
click at [364, 217] on input "[PERSON_NAME]" at bounding box center [448, 217] width 302 height 18
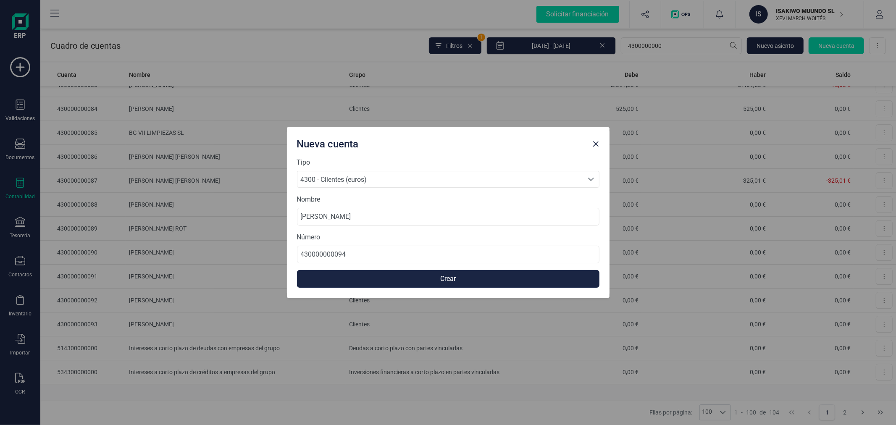
click at [384, 282] on button "Crear" at bounding box center [448, 279] width 302 height 18
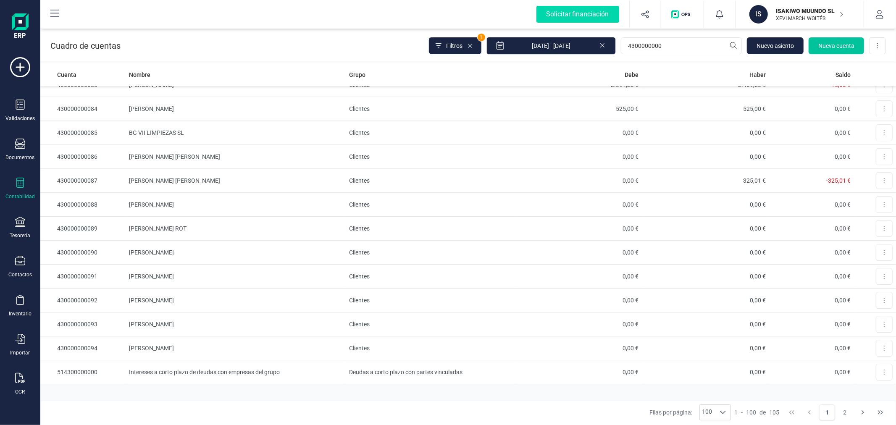
click at [834, 46] on span "Nueva cuenta" at bounding box center [836, 46] width 36 height 8
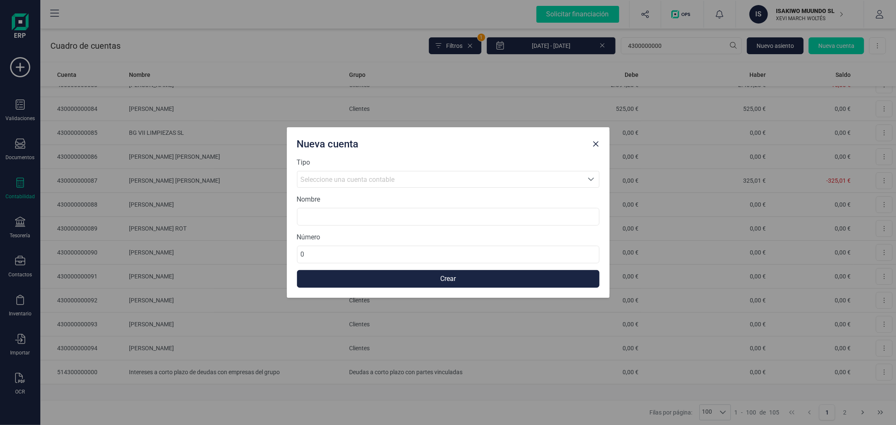
click at [412, 180] on div "Seleccione una cuenta contable" at bounding box center [440, 180] width 279 height 10
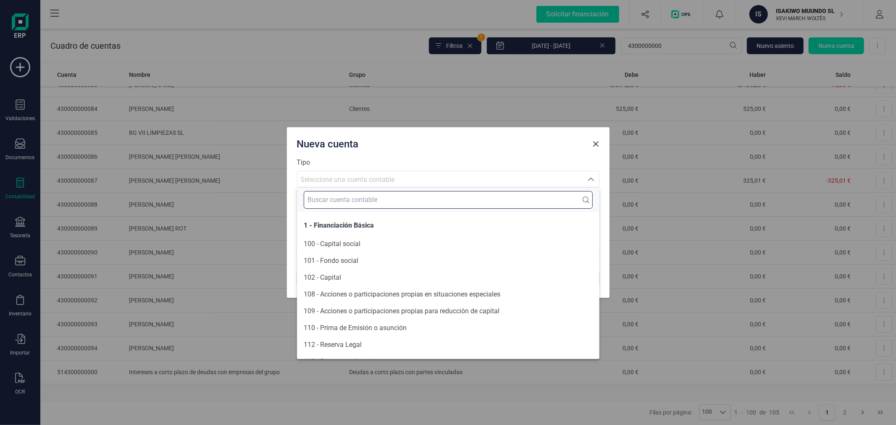
click at [409, 203] on input "text" at bounding box center [448, 200] width 289 height 18
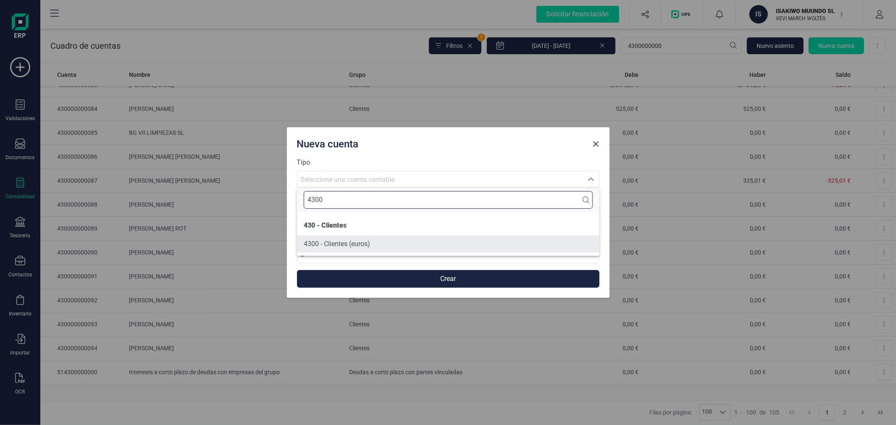
type input "4300"
click at [383, 250] on li "4300 - Clientes (euros)" at bounding box center [448, 244] width 302 height 17
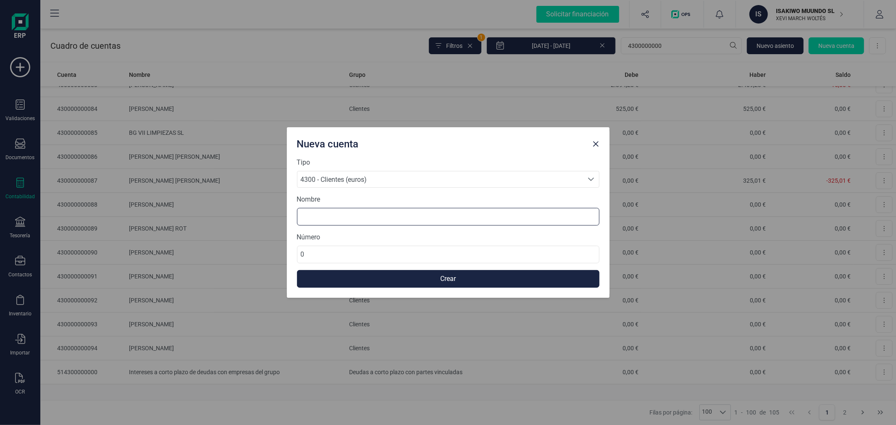
click at [383, 220] on input at bounding box center [448, 217] width 302 height 18
type input "[PERSON_NAME] [PERSON_NAME]"
type input "430000000095"
click at [400, 278] on button "Crear" at bounding box center [448, 279] width 302 height 18
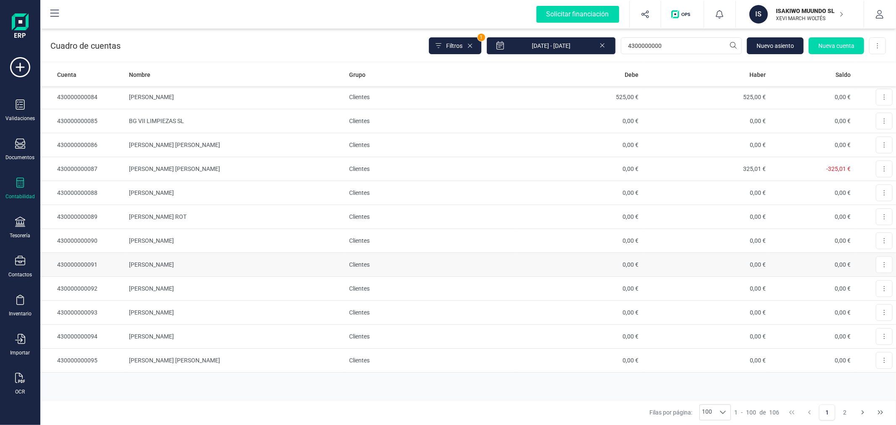
scroll to position [2116, 0]
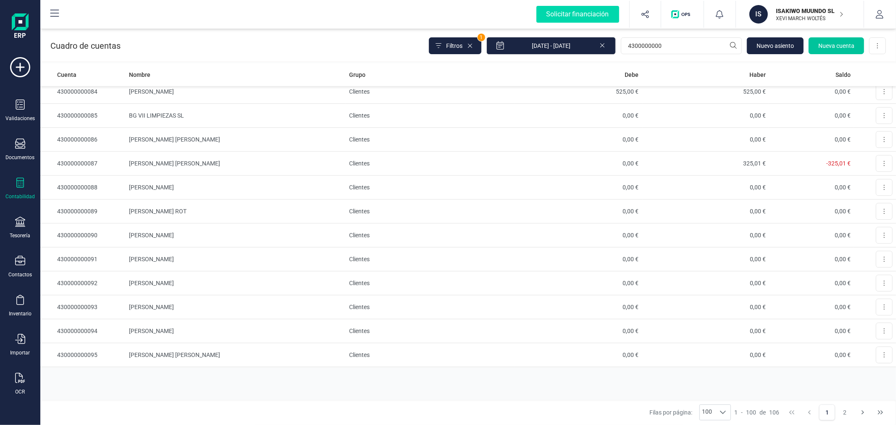
click at [829, 46] on span "Nueva cuenta" at bounding box center [836, 46] width 36 height 8
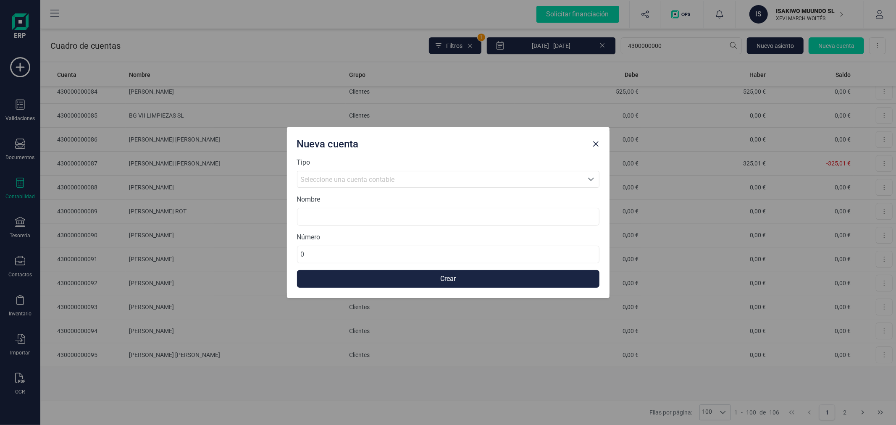
click at [350, 185] on span "Seleccione una cuenta contable" at bounding box center [440, 179] width 286 height 16
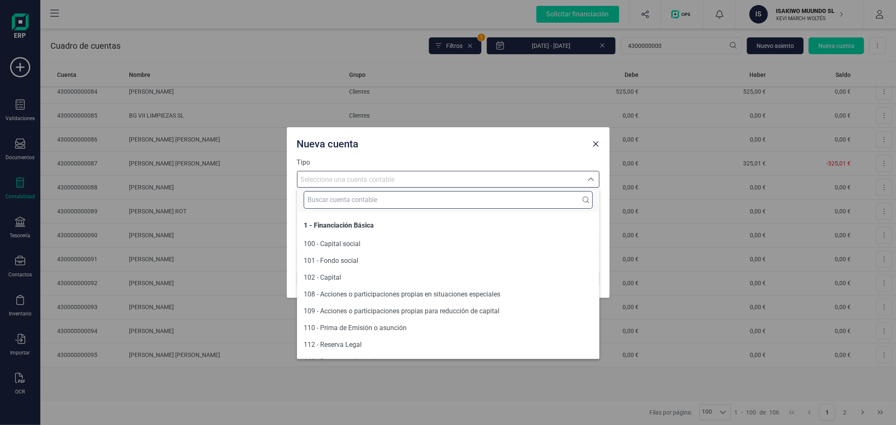
click at [345, 193] on input "text" at bounding box center [448, 200] width 289 height 18
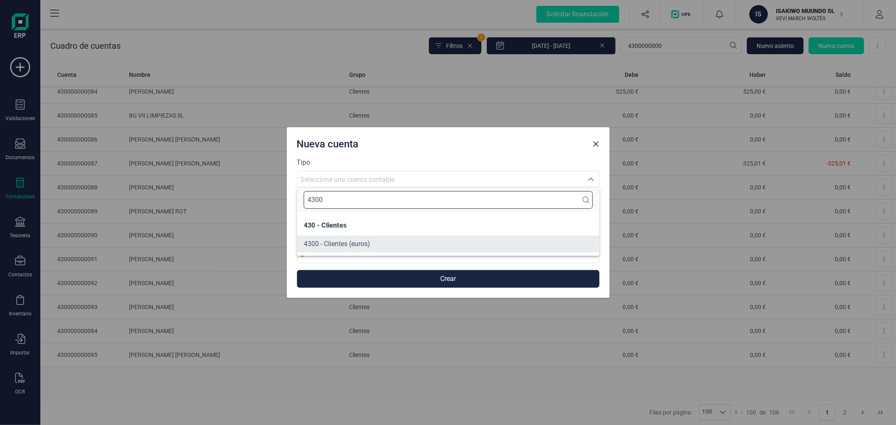
type input "4300"
click at [352, 242] on span "4300 - Clientes (euros)" at bounding box center [337, 244] width 66 height 8
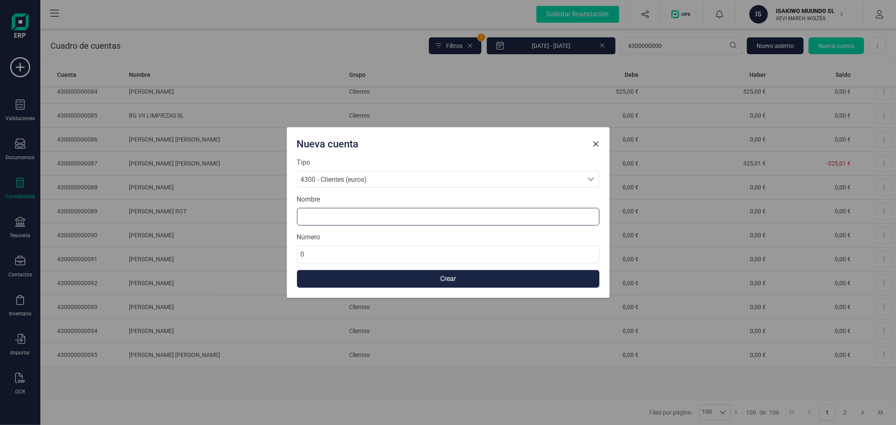
click at [349, 218] on input at bounding box center [448, 217] width 302 height 18
type input "M"
type input "[PERSON_NAME]"
type input "430000000096"
click at [396, 276] on button "Crear" at bounding box center [448, 279] width 302 height 18
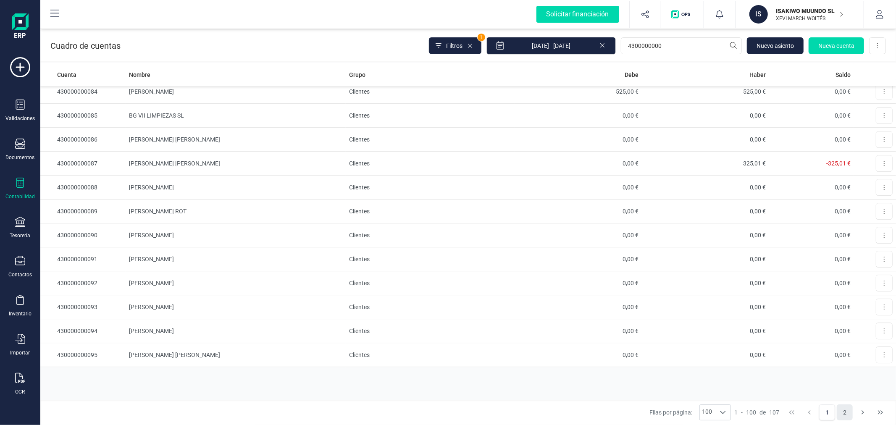
click at [842, 415] on button "2" at bounding box center [845, 412] width 16 height 16
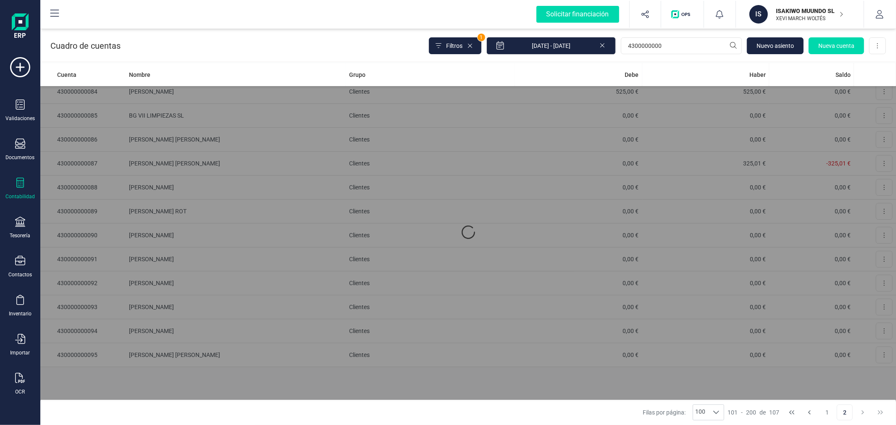
scroll to position [0, 0]
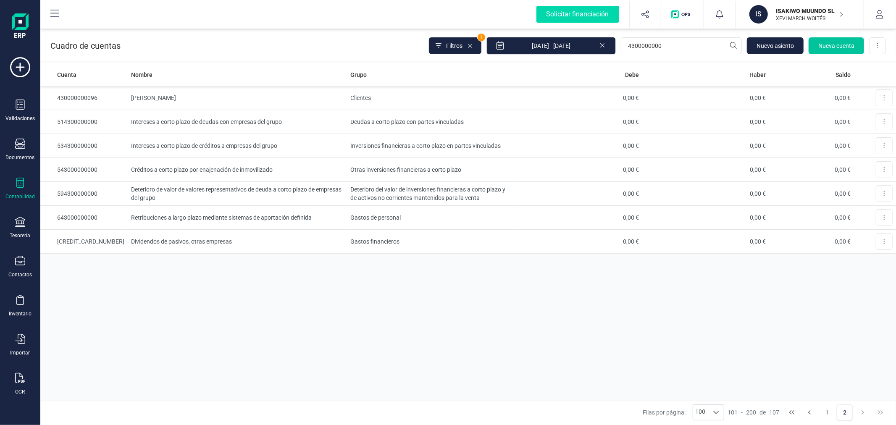
click at [835, 38] on button "Nueva cuenta" at bounding box center [835, 45] width 55 height 17
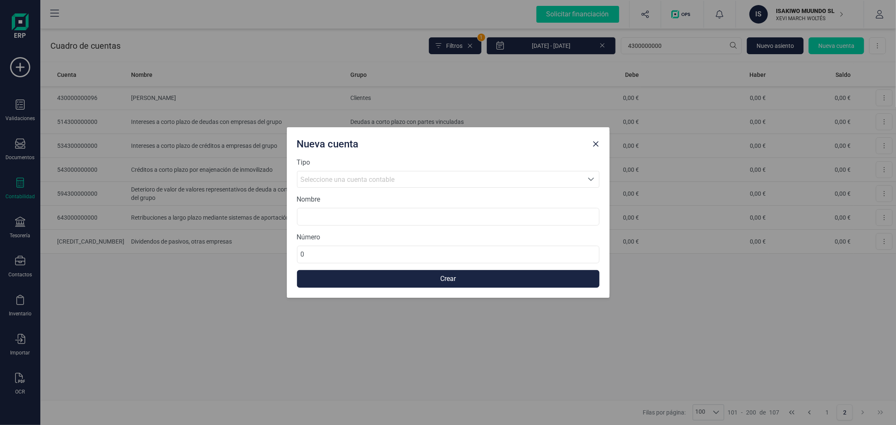
click at [351, 171] on span "Seleccione una cuenta contable" at bounding box center [440, 179] width 286 height 16
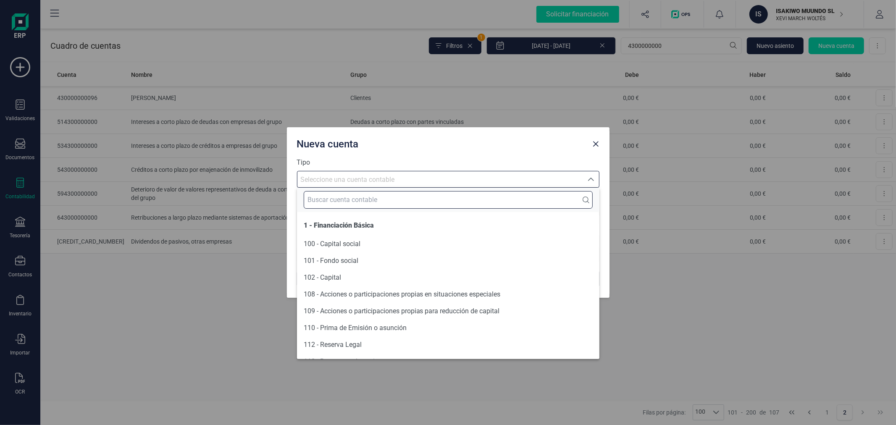
click at [350, 195] on input "text" at bounding box center [448, 200] width 289 height 18
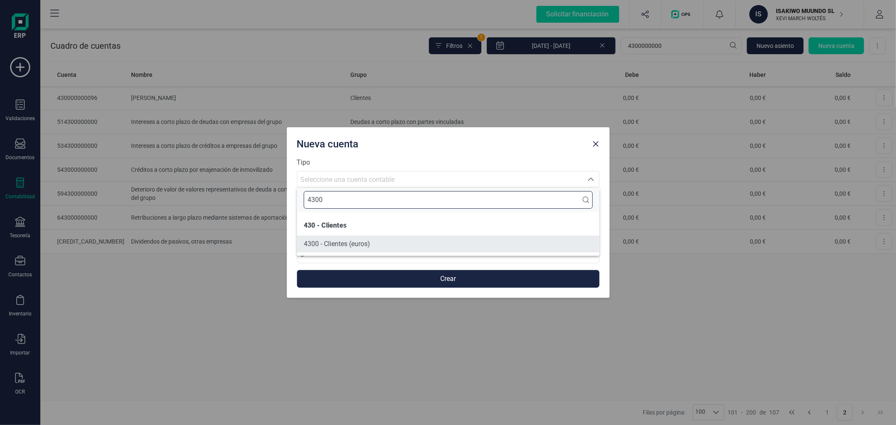
type input "4300"
click at [358, 250] on li "4300 - Clientes (euros)" at bounding box center [448, 244] width 302 height 17
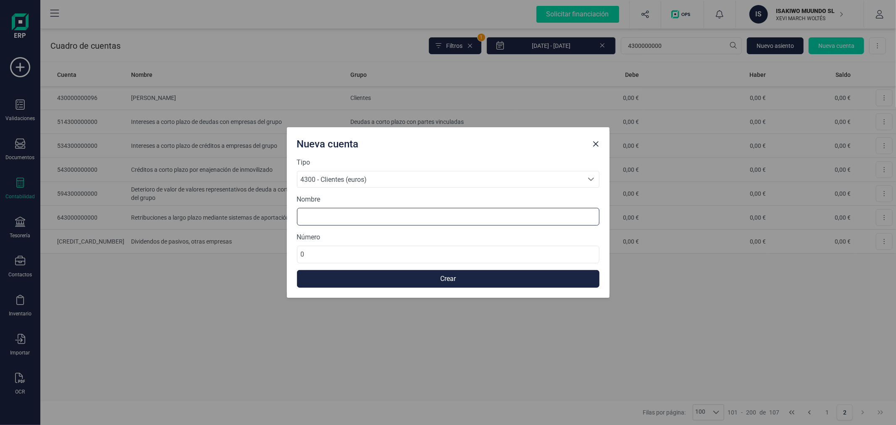
click at [358, 211] on input at bounding box center [448, 217] width 302 height 18
type input "[PERSON_NAME]"
type input "430000000097"
click at [364, 274] on button "Crear" at bounding box center [448, 279] width 302 height 18
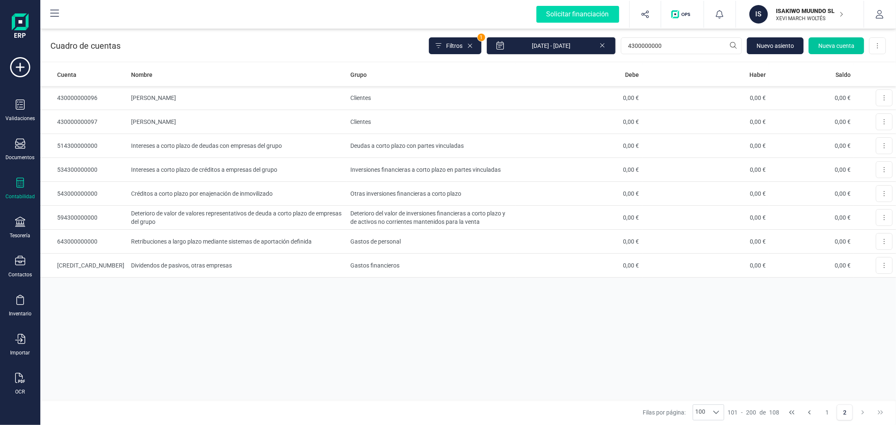
click at [837, 45] on span "Nueva cuenta" at bounding box center [836, 46] width 36 height 8
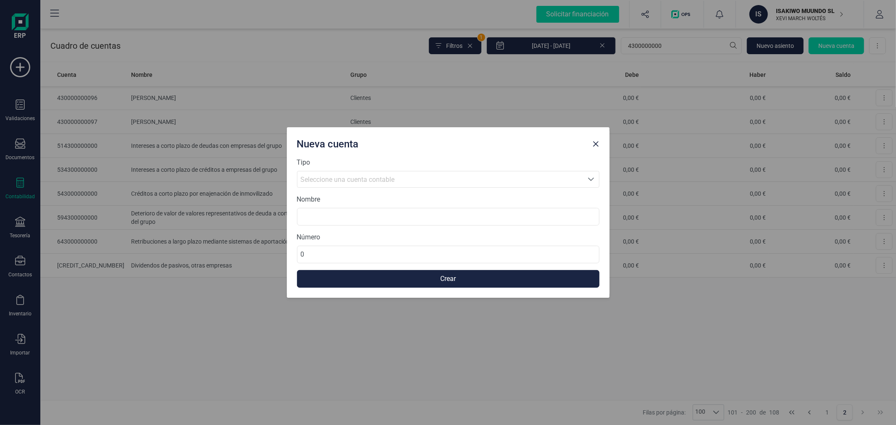
click at [441, 181] on div "Seleccione una cuenta contable" at bounding box center [440, 180] width 279 height 10
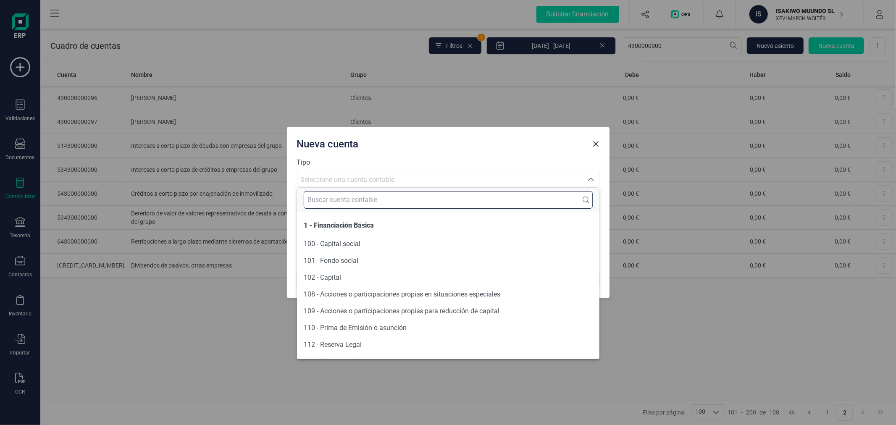
click at [435, 196] on input "text" at bounding box center [448, 200] width 289 height 18
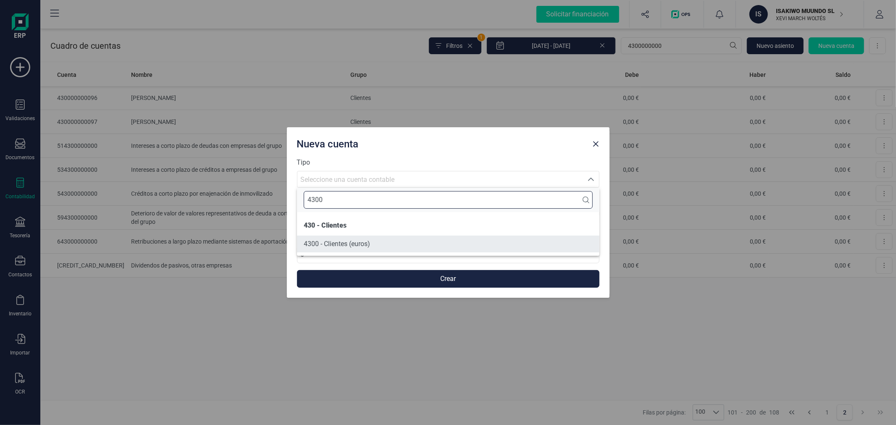
type input "4300"
click at [436, 244] on li "4300 - Clientes (euros)" at bounding box center [448, 244] width 302 height 17
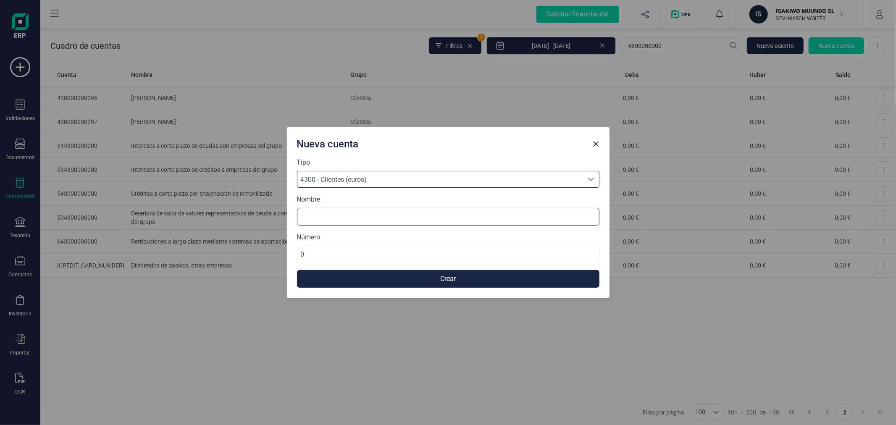
click at [435, 221] on input at bounding box center [448, 217] width 302 height 18
type input "[MEDICAL_DATA][PERSON_NAME]"
type input "430000000098"
click at [430, 275] on button "Crear" at bounding box center [448, 279] width 302 height 18
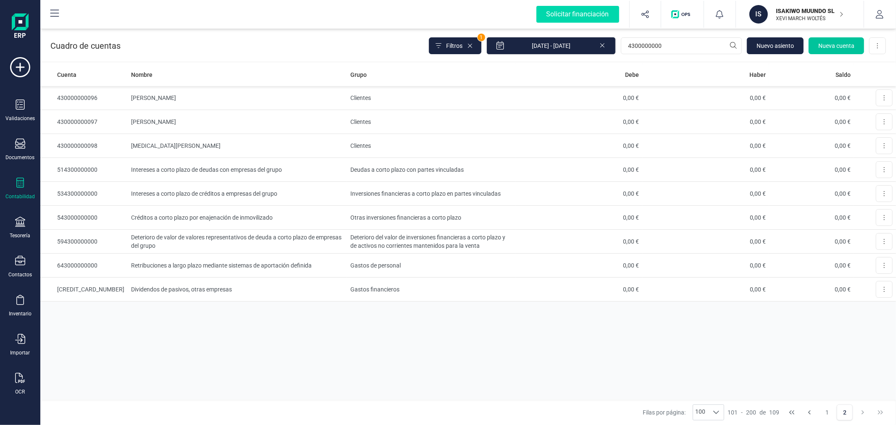
click at [839, 43] on span "Nueva cuenta" at bounding box center [836, 46] width 36 height 8
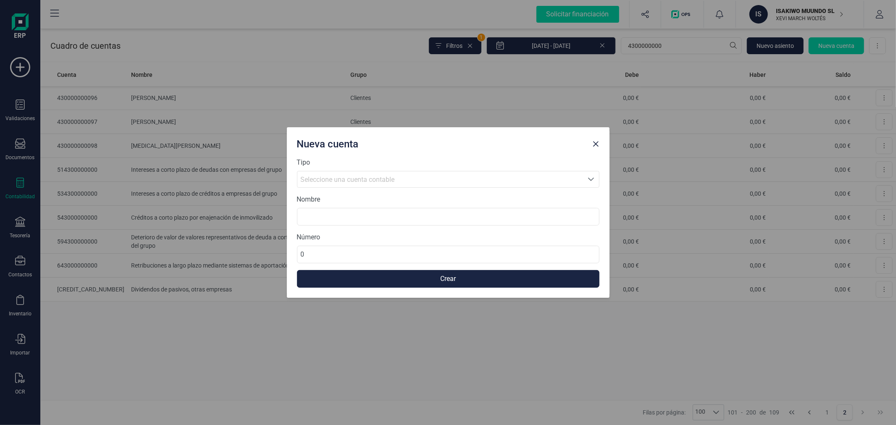
click at [346, 183] on span "Seleccione una cuenta contable" at bounding box center [348, 180] width 94 height 8
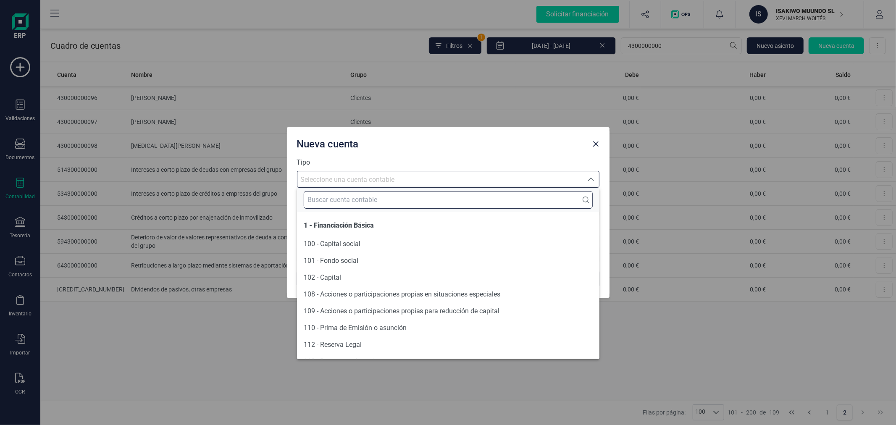
click at [341, 199] on input "text" at bounding box center [448, 200] width 289 height 18
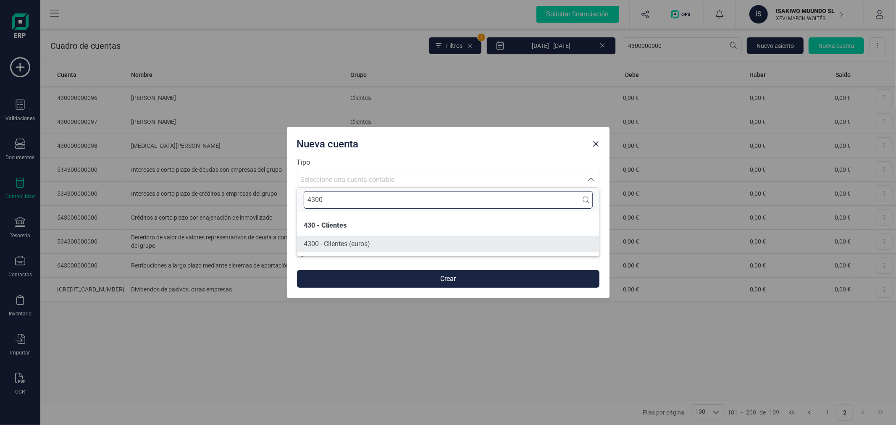
type input "4300"
click at [345, 244] on span "4300 - Clientes (euros)" at bounding box center [337, 244] width 66 height 8
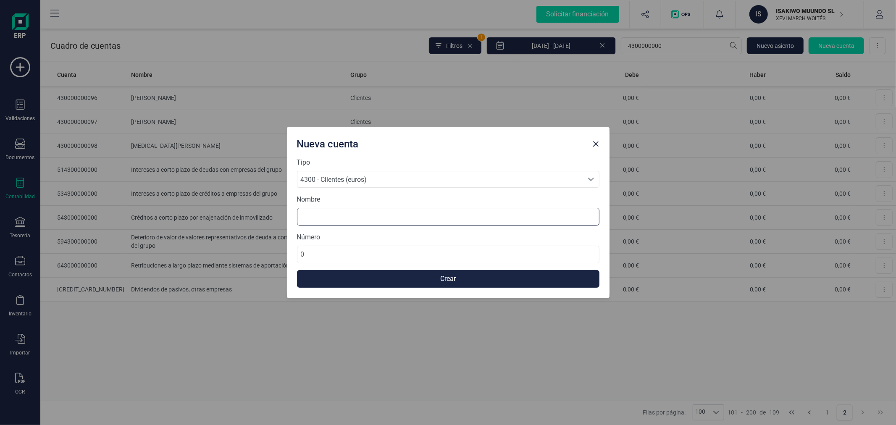
click at [345, 220] on input at bounding box center [448, 217] width 302 height 18
type input "[PERSON_NAME] [PERSON_NAME]"
click at [349, 252] on input "0" at bounding box center [448, 255] width 302 height 18
type input "430000000099"
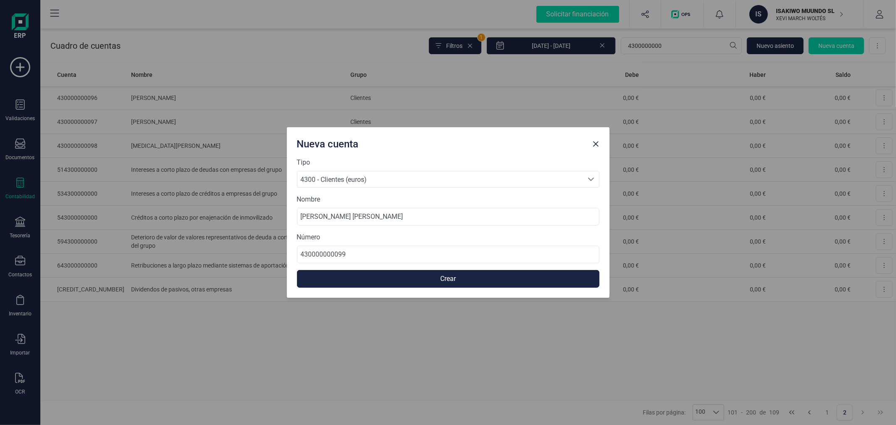
click at [366, 279] on button "Crear" at bounding box center [448, 279] width 302 height 18
click at [443, 275] on button "Crear" at bounding box center [448, 279] width 302 height 18
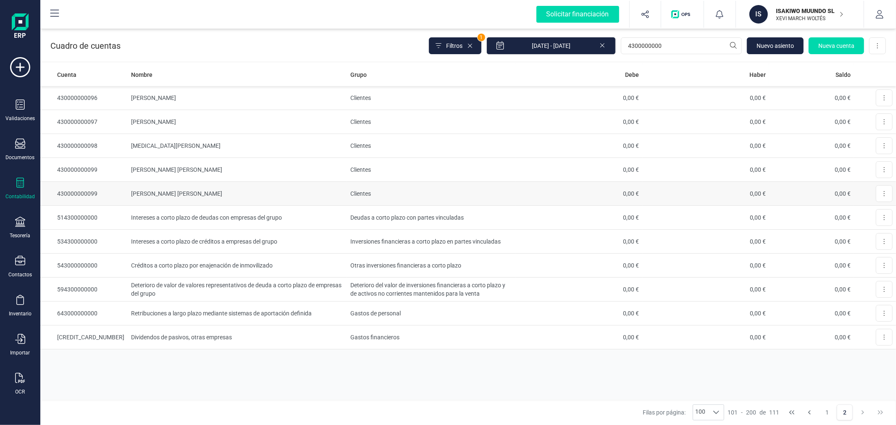
click at [220, 190] on td "[PERSON_NAME] [PERSON_NAME]" at bounding box center [237, 194] width 219 height 24
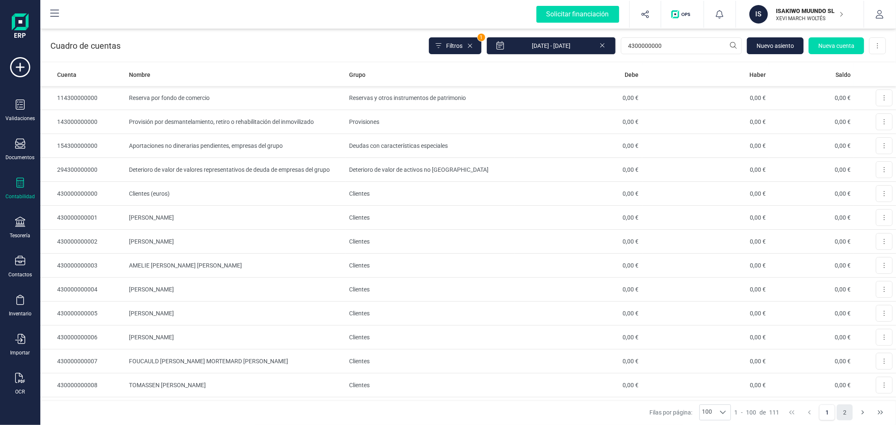
click at [847, 410] on button "2" at bounding box center [845, 412] width 16 height 16
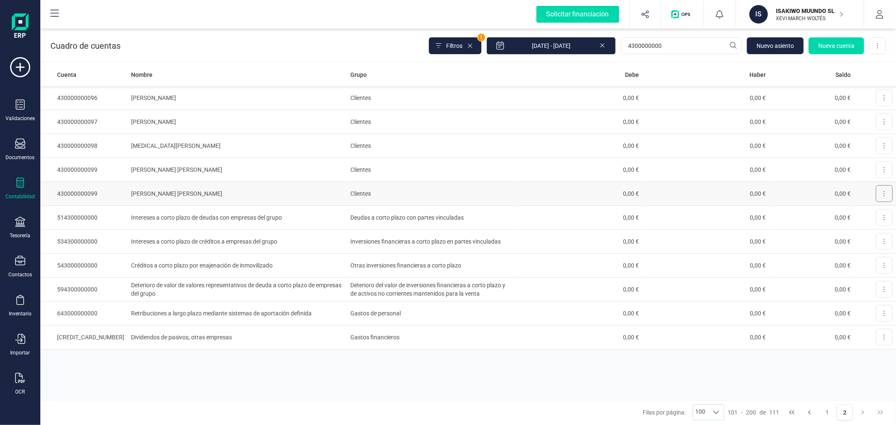
click at [880, 192] on button at bounding box center [884, 193] width 17 height 17
click at [879, 231] on span "Eliminar" at bounding box center [874, 231] width 21 height 8
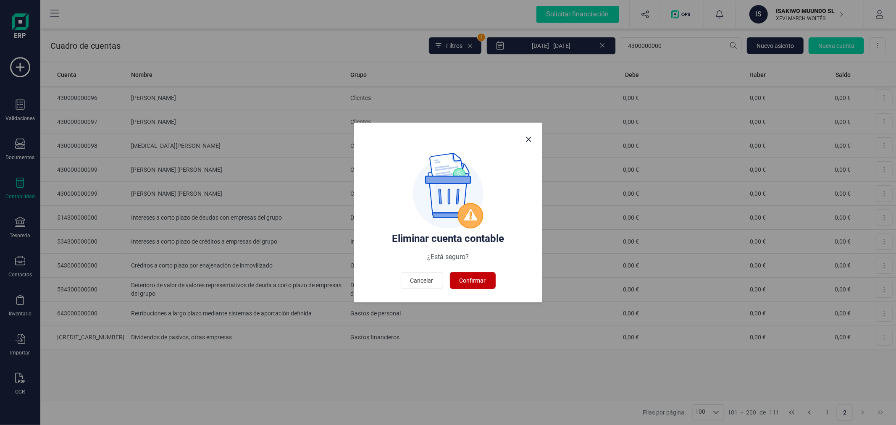
click at [476, 275] on button "Confirmar" at bounding box center [473, 280] width 46 height 17
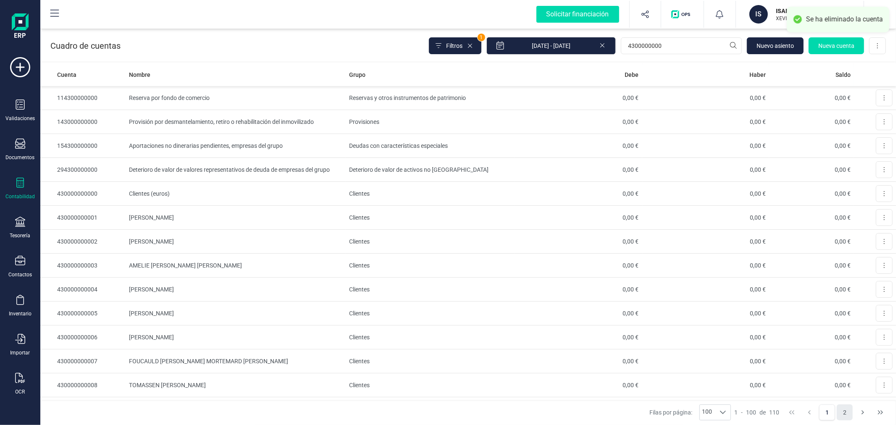
click at [842, 409] on button "2" at bounding box center [845, 412] width 16 height 16
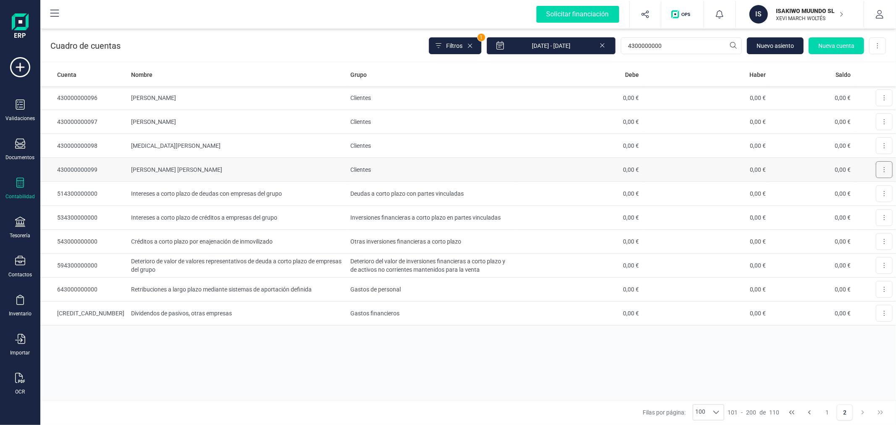
click at [884, 170] on icon at bounding box center [884, 169] width 1 height 5
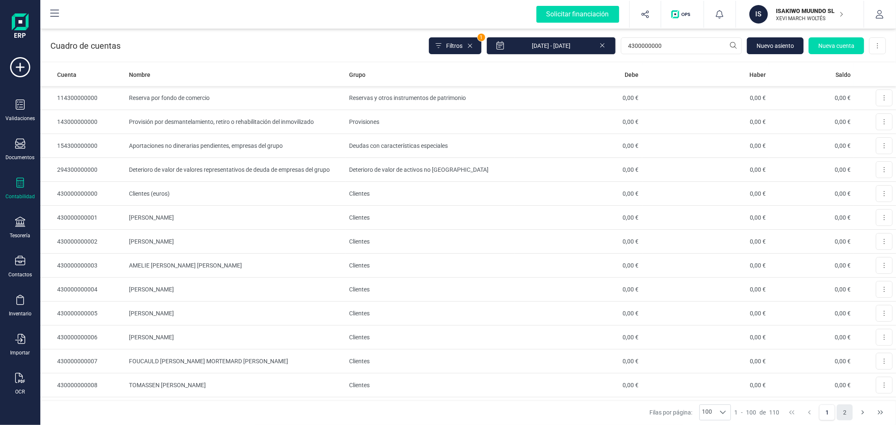
click at [845, 412] on button "2" at bounding box center [845, 412] width 16 height 16
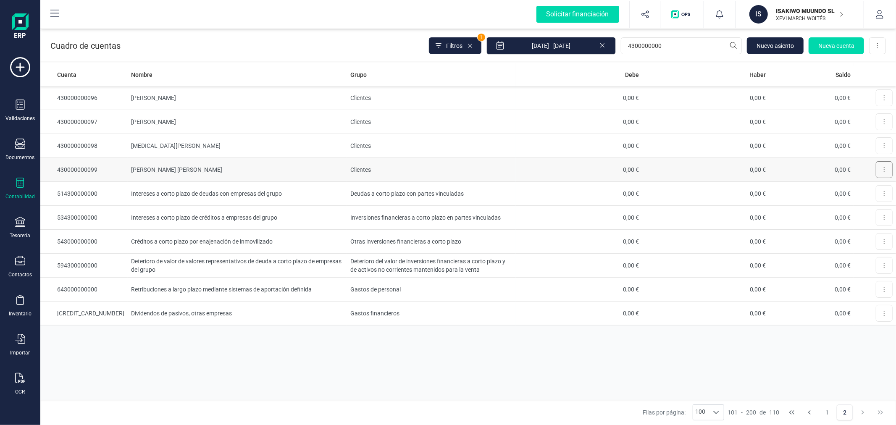
click at [883, 171] on icon at bounding box center [884, 169] width 2 height 7
click at [871, 209] on span "Eliminar" at bounding box center [874, 207] width 21 height 8
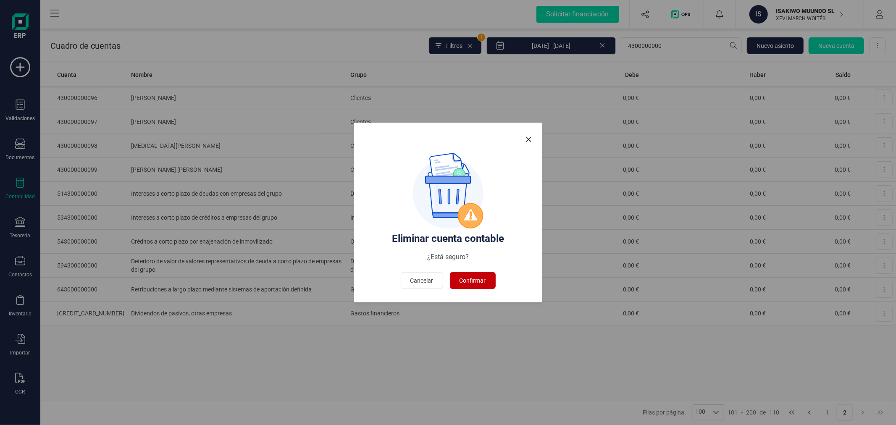
click at [477, 283] on span "Confirmar" at bounding box center [472, 280] width 26 height 8
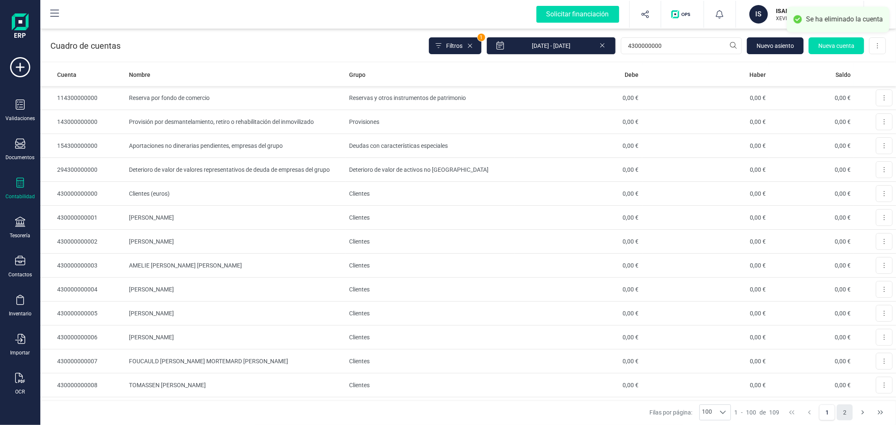
click at [843, 409] on button "2" at bounding box center [845, 412] width 16 height 16
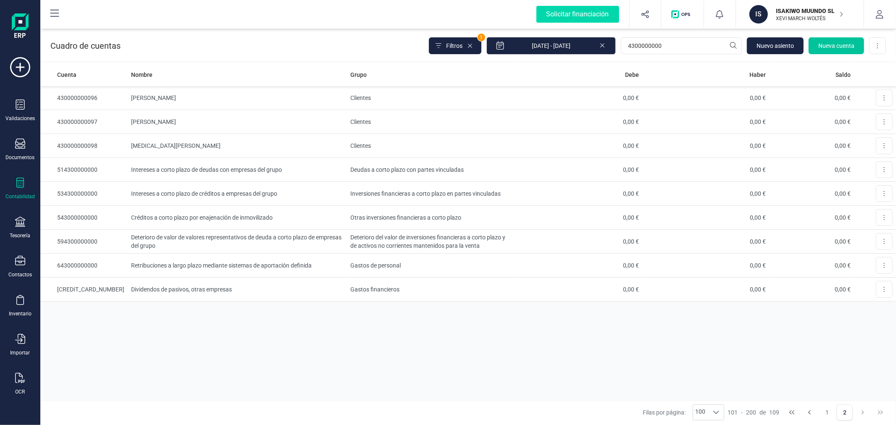
click at [843, 44] on span "Nueva cuenta" at bounding box center [836, 46] width 36 height 8
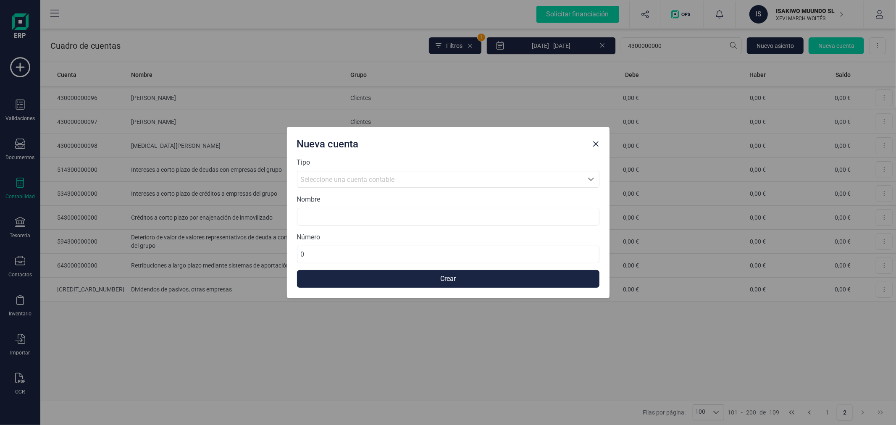
click at [331, 170] on div "Tipo Seleccione una cuenta Seleccione una cuenta contable" at bounding box center [448, 172] width 302 height 30
click at [334, 181] on span "Seleccione una cuenta contable" at bounding box center [348, 180] width 94 height 8
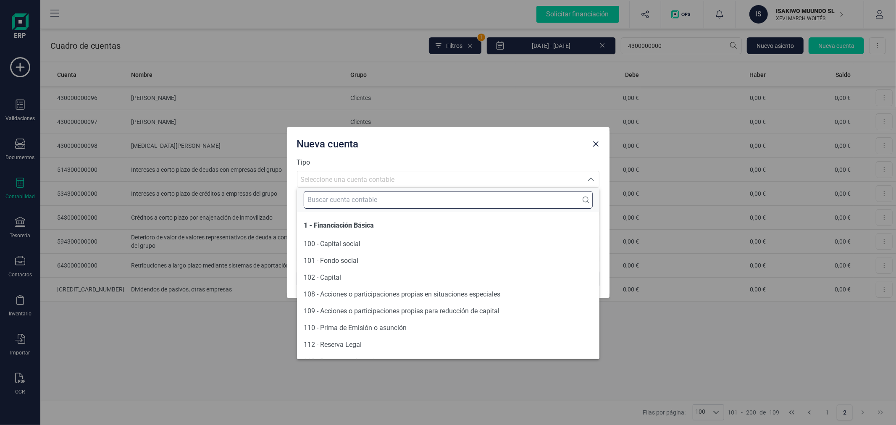
click at [331, 200] on input "text" at bounding box center [448, 200] width 289 height 18
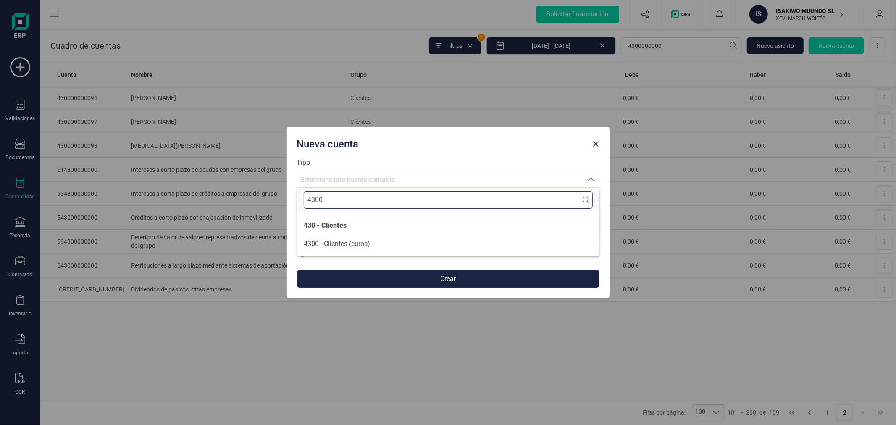
type input "4300"
click at [338, 234] on li "430 - Clientes" at bounding box center [448, 225] width 302 height 20
click at [333, 240] on span "4300 - Clientes (euros)" at bounding box center [337, 244] width 66 height 8
click at [339, 219] on input at bounding box center [448, 217] width 302 height 18
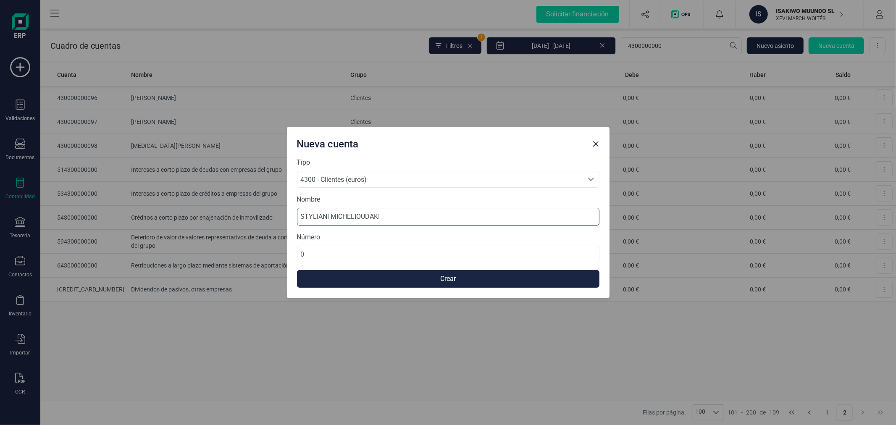
type input "STYLIANI MICHELIOUDAKI"
type input "430000000099"
click at [398, 279] on button "Crear" at bounding box center [448, 279] width 302 height 18
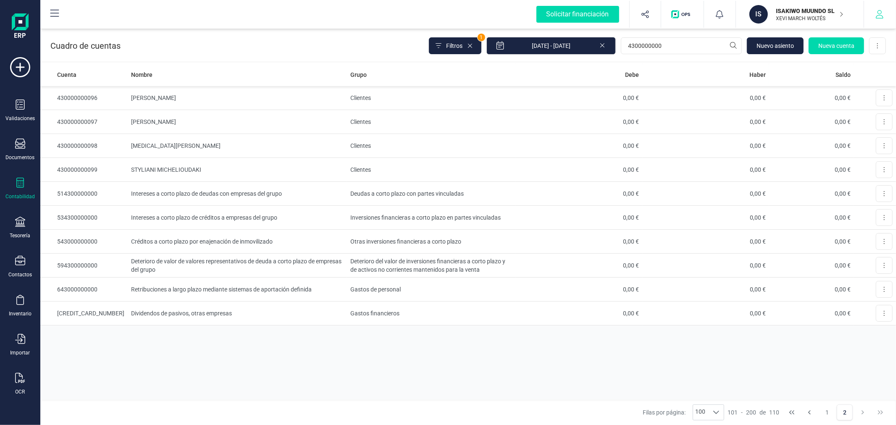
click at [884, 10] on button "button" at bounding box center [879, 14] width 31 height 27
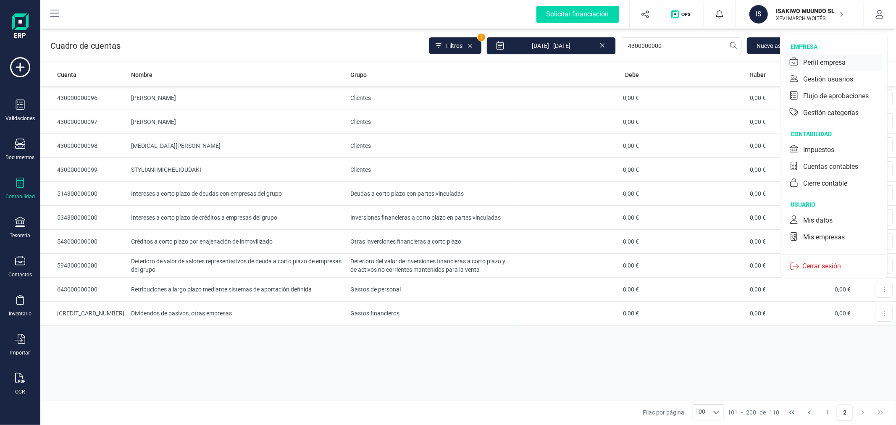
click at [830, 60] on div "Perfil empresa" at bounding box center [824, 63] width 42 height 10
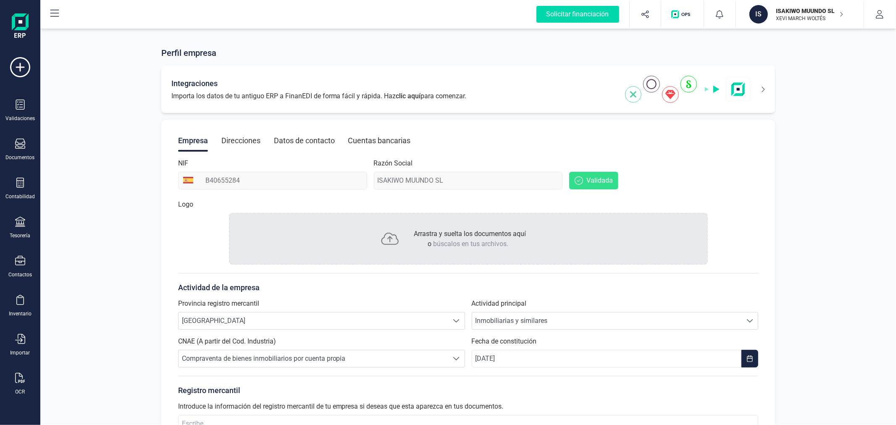
click at [765, 90] on div "Integraciones Importa los datos de tu antiguo ERP a FinanEDI de forma fácil y r…" at bounding box center [468, 89] width 614 height 47
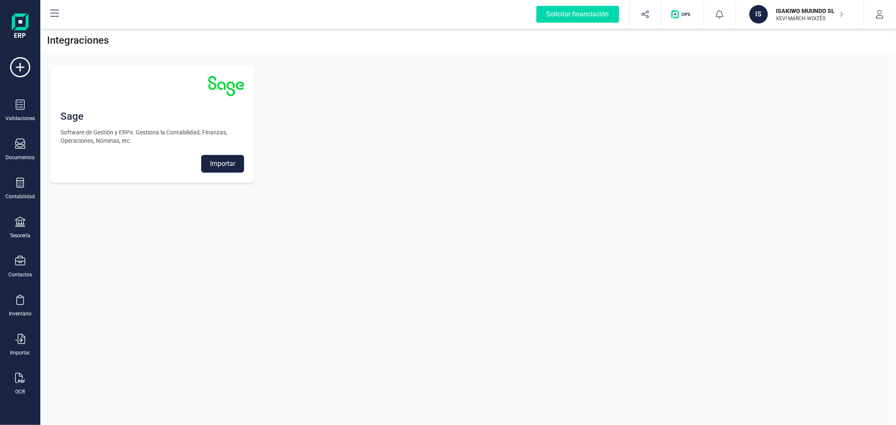
click at [211, 162] on button "Importar" at bounding box center [222, 164] width 43 height 18
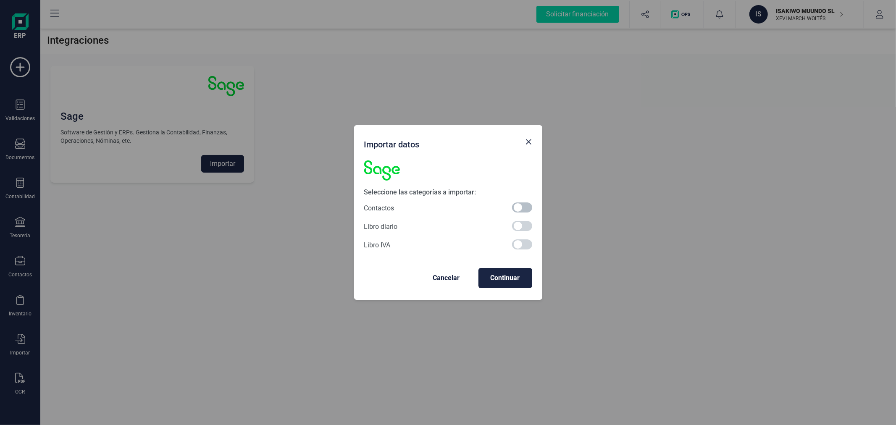
click at [515, 210] on span at bounding box center [522, 207] width 20 height 10
click at [504, 283] on span "Continuar" at bounding box center [505, 278] width 40 height 10
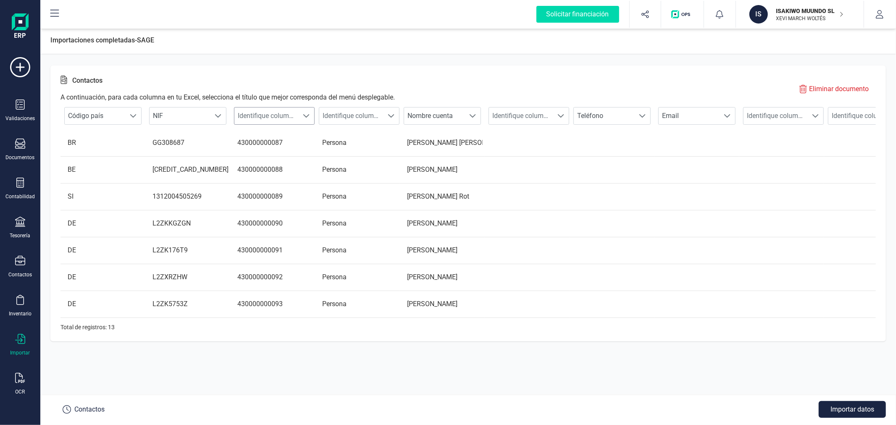
click at [267, 119] on span "Identifique columna" at bounding box center [266, 116] width 64 height 17
click at [301, 194] on li "Cuenta contable cliente" at bounding box center [280, 198] width 93 height 17
click at [391, 115] on span at bounding box center [391, 116] width 7 height 7
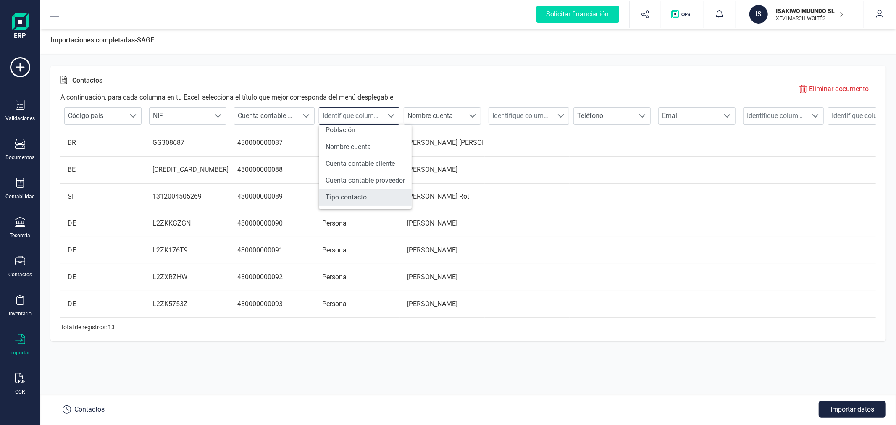
click at [373, 191] on li "Tipo contacto" at bounding box center [365, 197] width 93 height 17
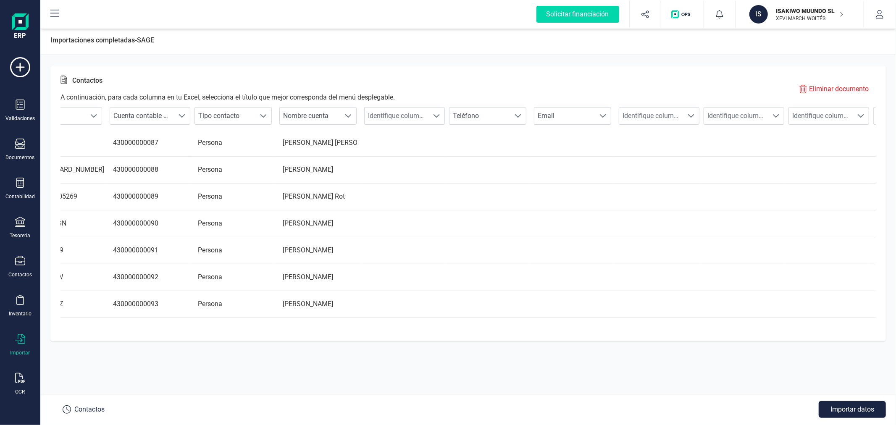
scroll to position [0, 202]
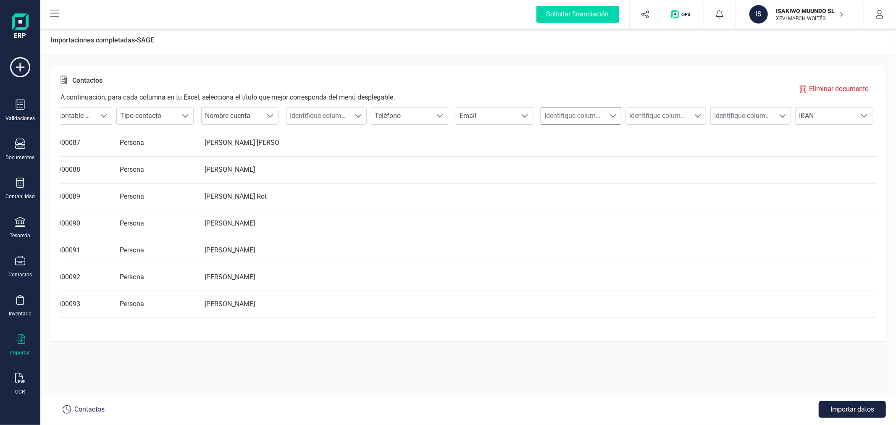
click at [580, 120] on span "Identifique columna" at bounding box center [573, 116] width 64 height 17
click at [577, 188] on li "Código postal" at bounding box center [586, 190] width 93 height 17
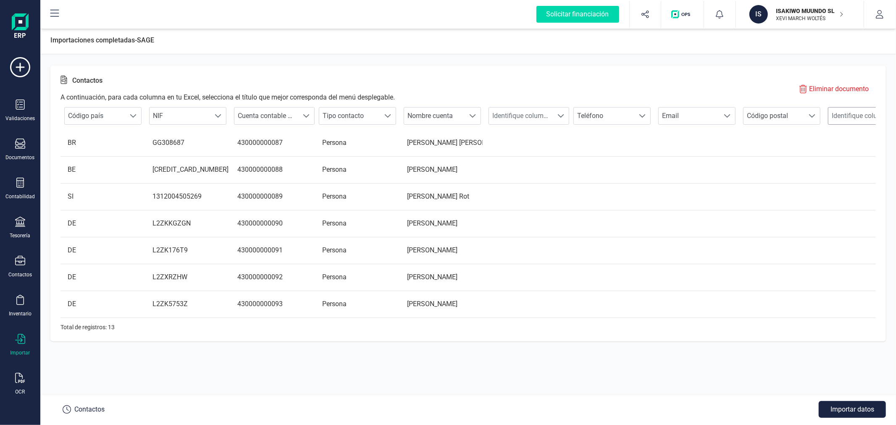
click at [854, 111] on span "Identifique columna" at bounding box center [860, 116] width 64 height 17
click at [833, 160] on li "Dirección" at bounding box center [854, 160] width 93 height 17
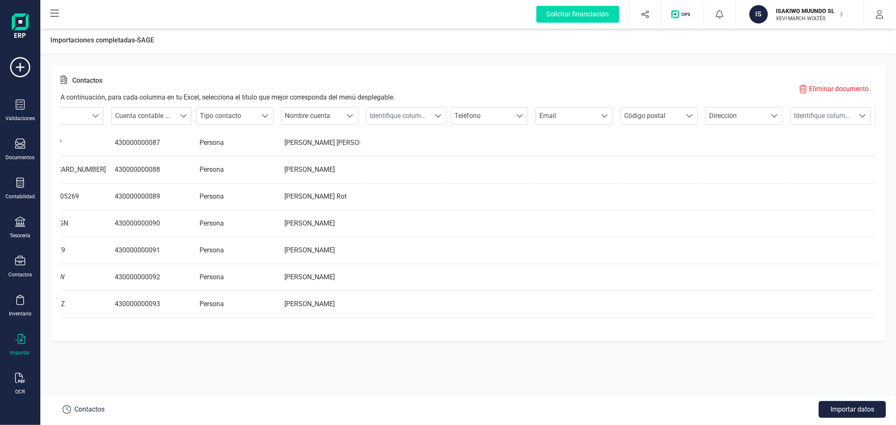
scroll to position [0, 139]
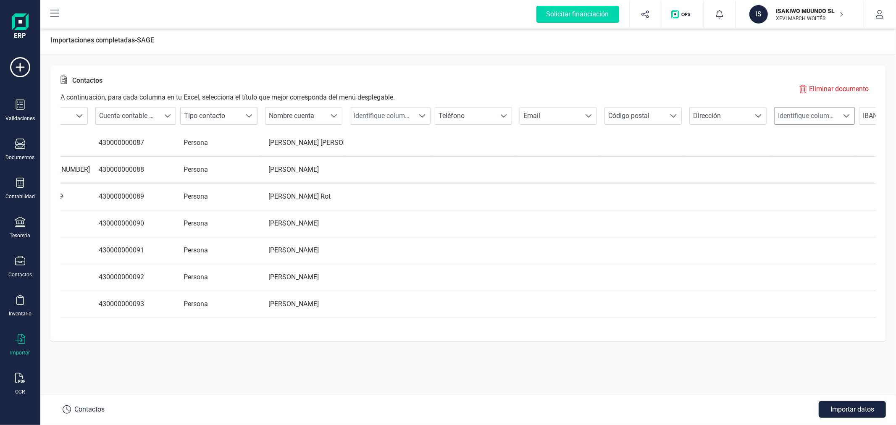
click at [800, 114] on span "Identifique columna" at bounding box center [806, 116] width 64 height 17
click at [793, 170] on li "Población" at bounding box center [800, 176] width 93 height 17
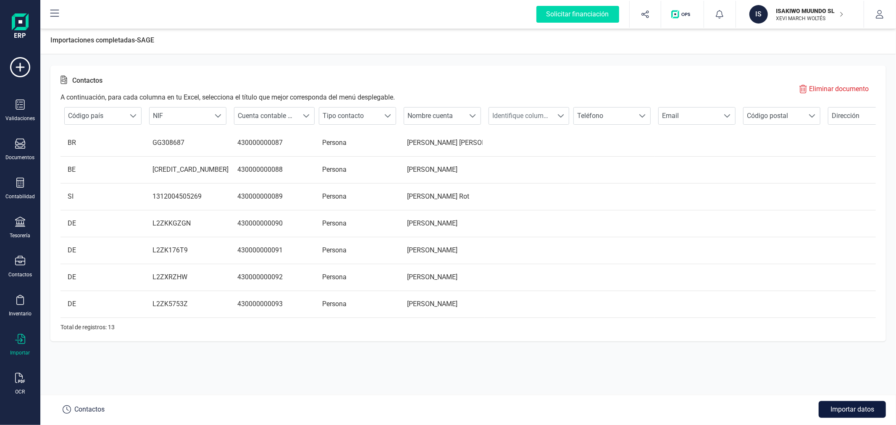
click at [860, 409] on button "Importar datos" at bounding box center [851, 409] width 67 height 17
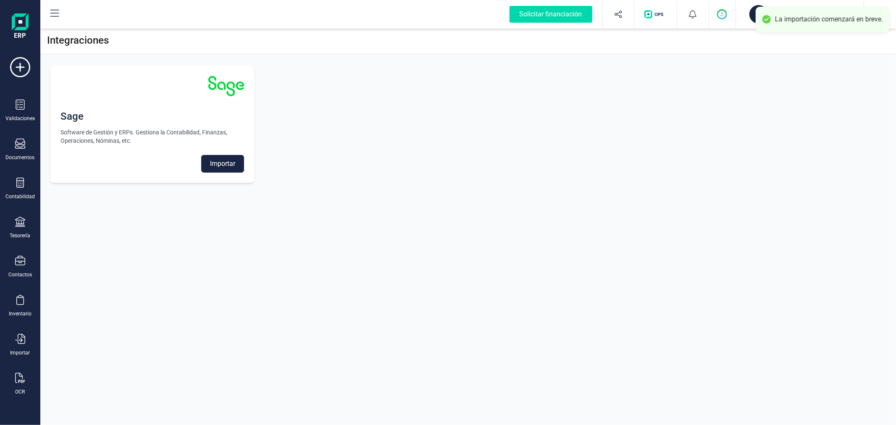
click at [609, 238] on div "Integraciones Sage Software de Gestión y ERPs. Gestiona la Contabilidad, Finanz…" at bounding box center [467, 212] width 855 height 425
drag, startPoint x: 23, startPoint y: 178, endPoint x: 43, endPoint y: 186, distance: 21.7
click at [23, 178] on icon at bounding box center [20, 183] width 8 height 10
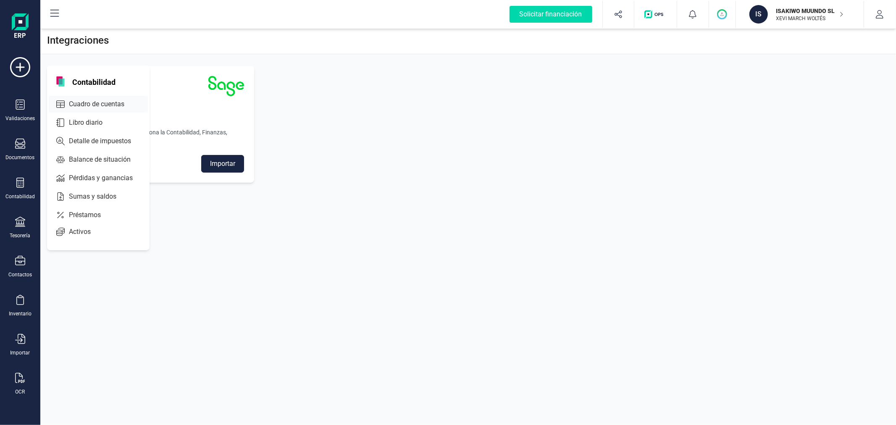
click at [109, 102] on span "Cuadro de cuentas" at bounding box center [103, 104] width 74 height 10
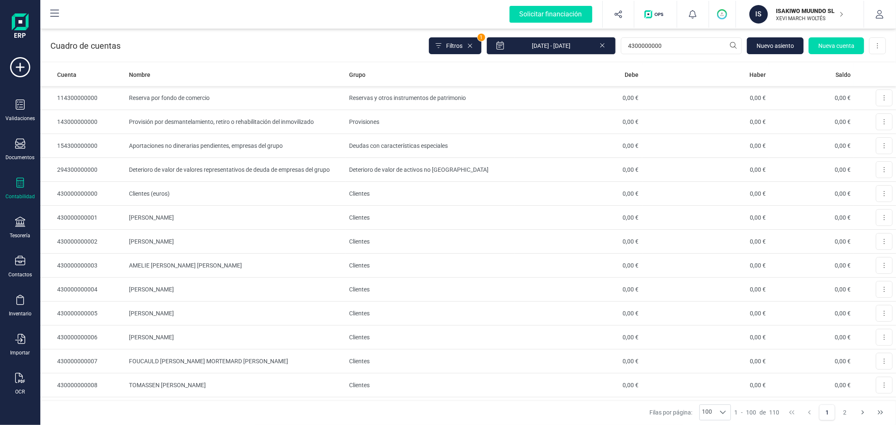
click at [786, 9] on p "ISAKIWO MUUNDO SL" at bounding box center [809, 11] width 67 height 8
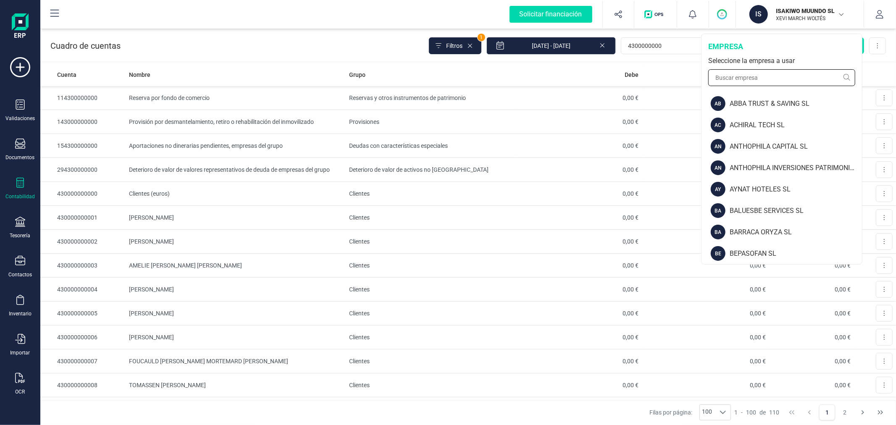
click at [753, 76] on input "text" at bounding box center [781, 77] width 147 height 17
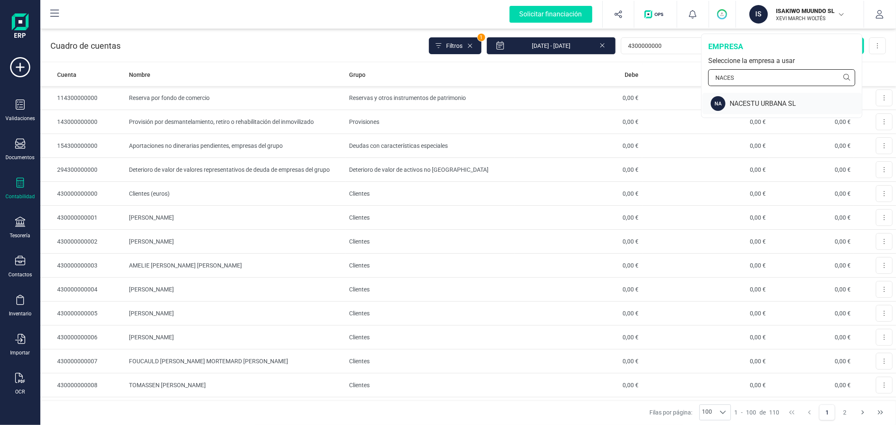
type input "NACES"
click at [769, 101] on div "NACESTU URBANA SL" at bounding box center [795, 104] width 132 height 10
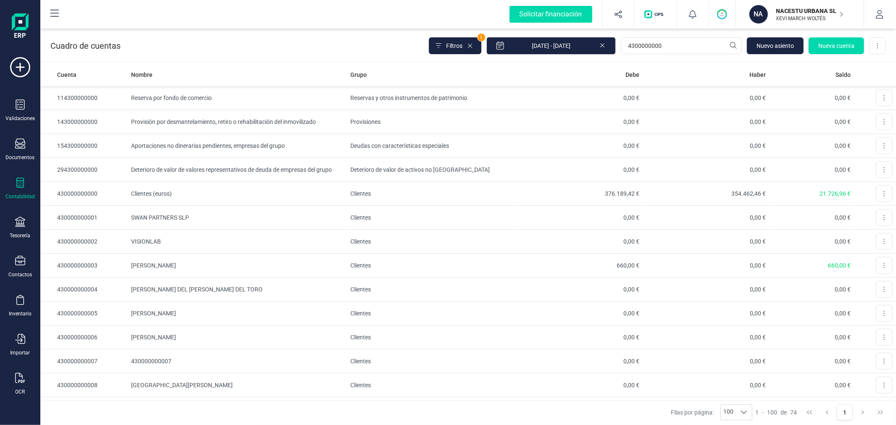
click at [341, 37] on div "Cuadro de cuentas Filtros 1 [DATE] - [DATE] 4300000000 [GEOGRAPHIC_DATA] cuenta…" at bounding box center [467, 44] width 855 height 34
click at [669, 48] on input "4300000000" at bounding box center [681, 45] width 121 height 17
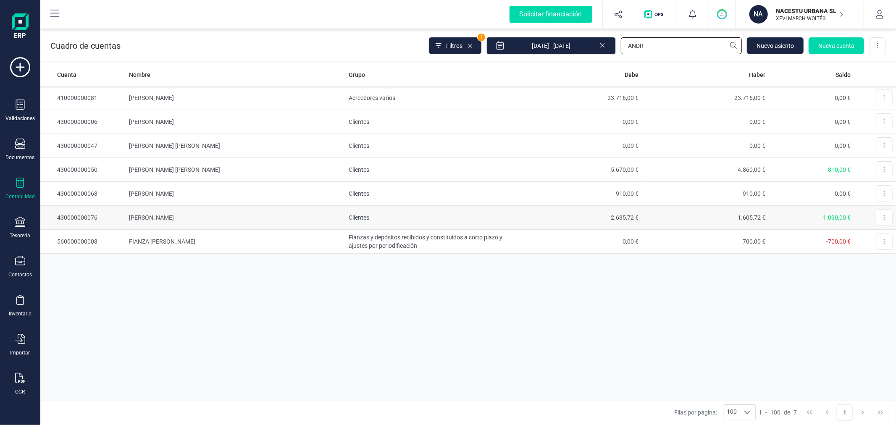
type input "ANDR"
click at [381, 213] on td "Clientes" at bounding box center [430, 218] width 169 height 24
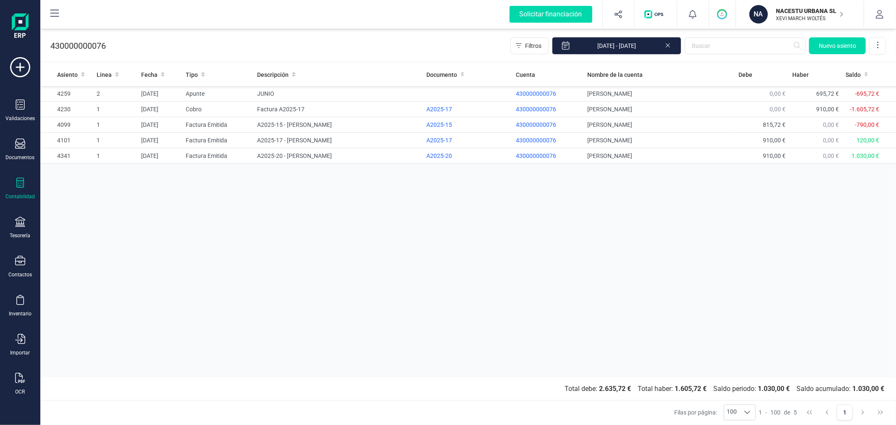
drag, startPoint x: 194, startPoint y: 175, endPoint x: 187, endPoint y: 177, distance: 6.5
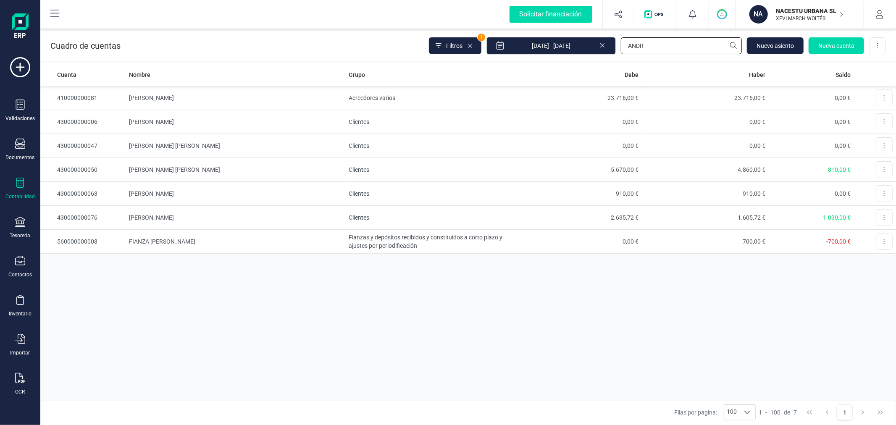
click at [648, 50] on input "ANDR" at bounding box center [681, 45] width 121 height 17
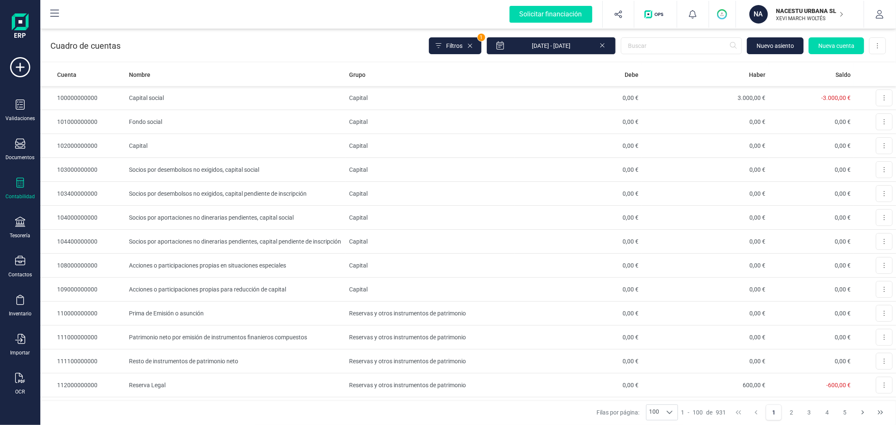
click at [804, 11] on p "NACESTU URBANA SL" at bounding box center [809, 11] width 67 height 8
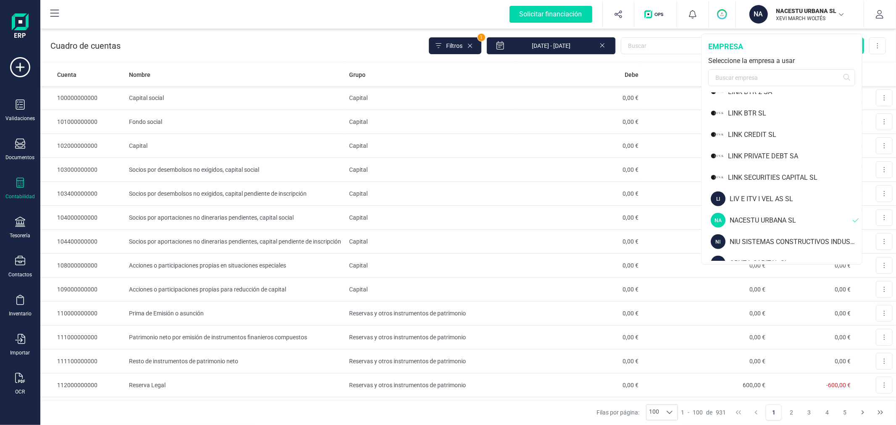
scroll to position [606, 0]
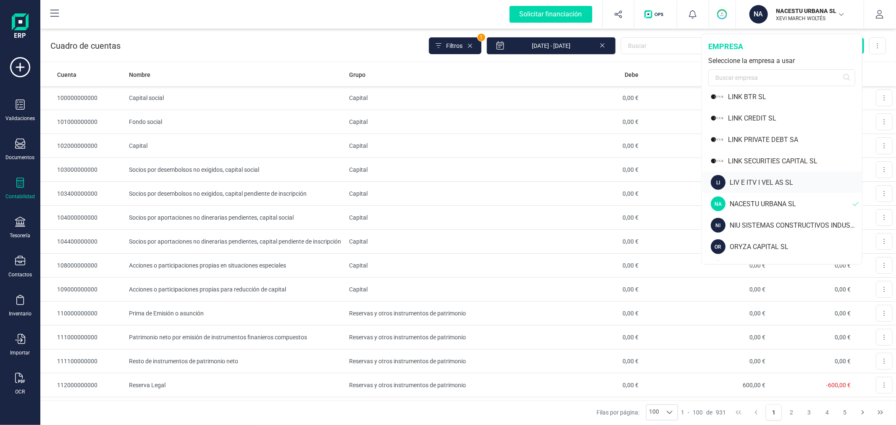
click at [750, 176] on div "LI LIV E ITV I VEL AS SL" at bounding box center [782, 182] width 160 height 21
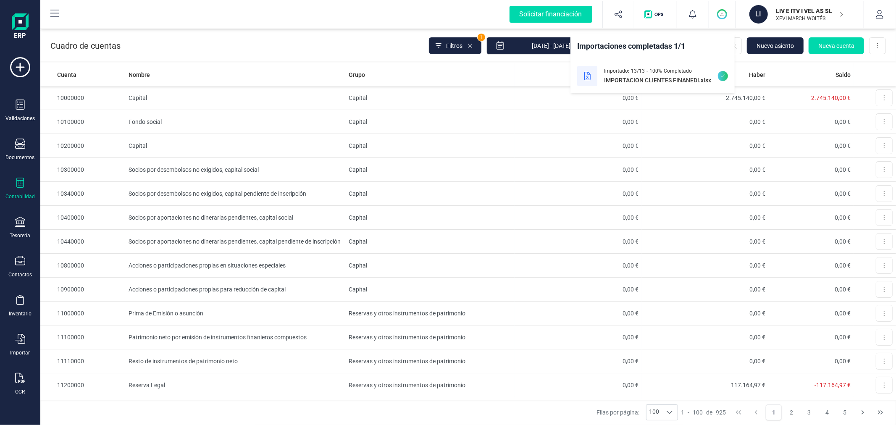
click at [267, 40] on div "Cuadro de cuentas Filtros 1 [DATE] - [DATE] [GEOGRAPHIC_DATA] cuenta Descargar …" at bounding box center [467, 44] width 855 height 34
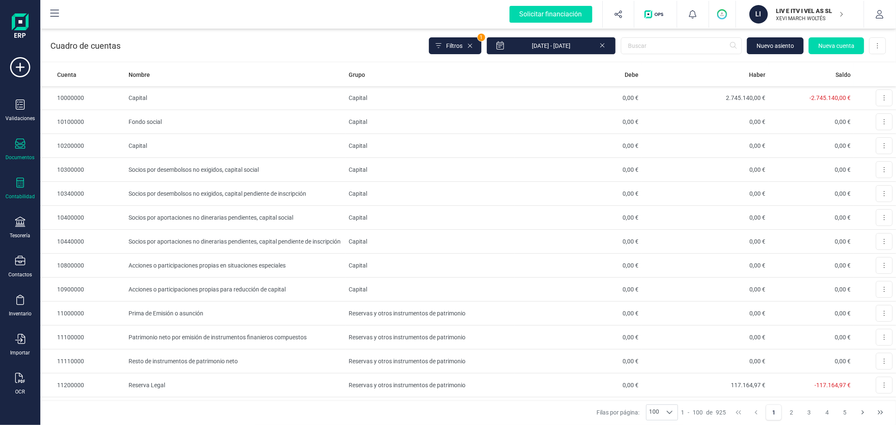
click at [17, 149] on icon at bounding box center [20, 144] width 10 height 10
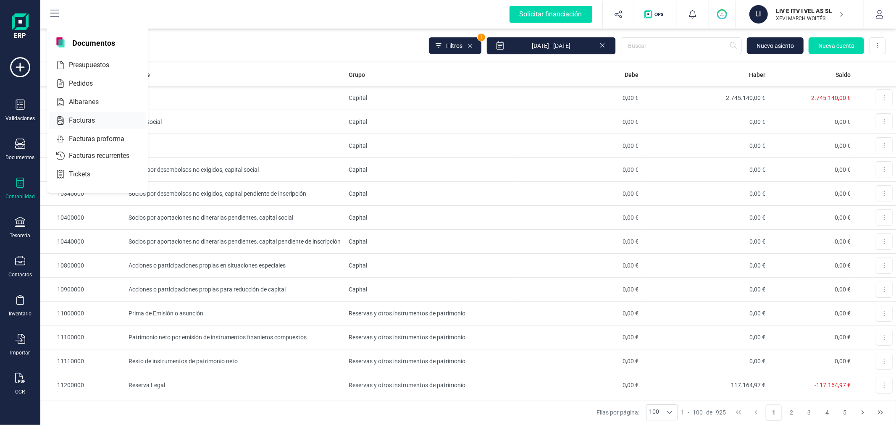
click at [99, 117] on div at bounding box center [102, 120] width 15 height 10
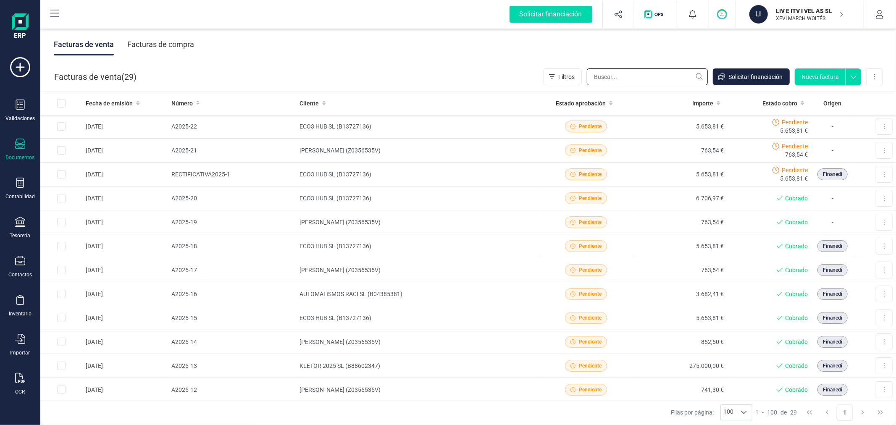
click at [619, 72] on input "text" at bounding box center [647, 76] width 121 height 17
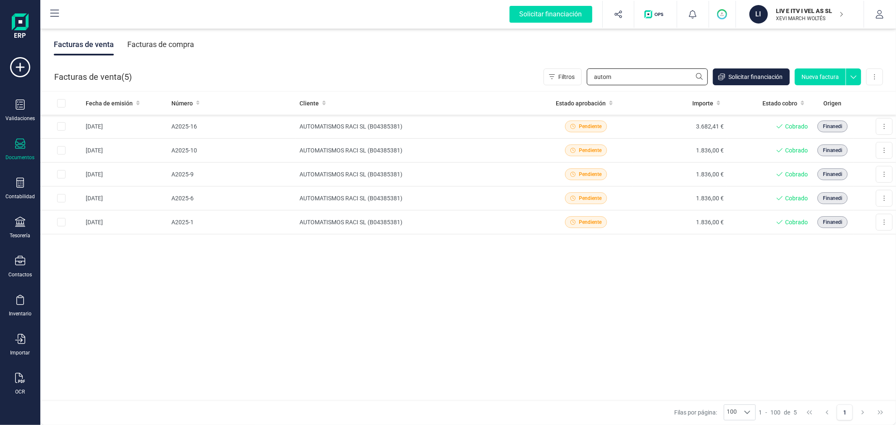
click at [615, 79] on input "autom" at bounding box center [647, 76] width 121 height 17
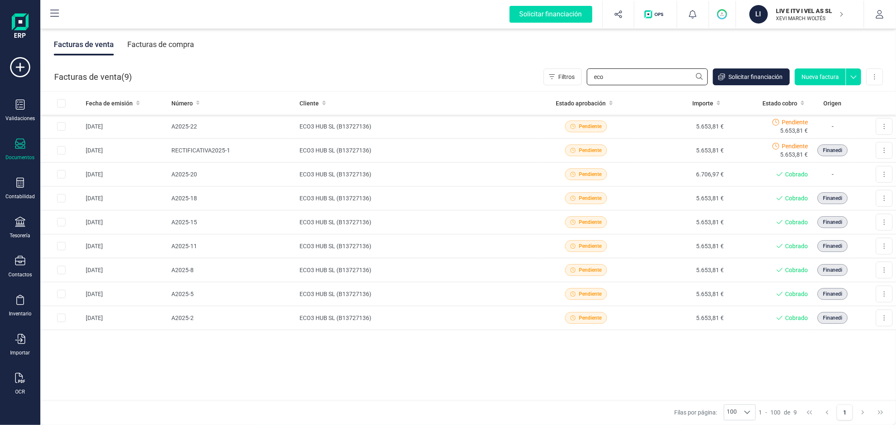
type input "eco3"
click at [614, 75] on input "eco3" at bounding box center [647, 76] width 121 height 17
